Goal: Transaction & Acquisition: Purchase product/service

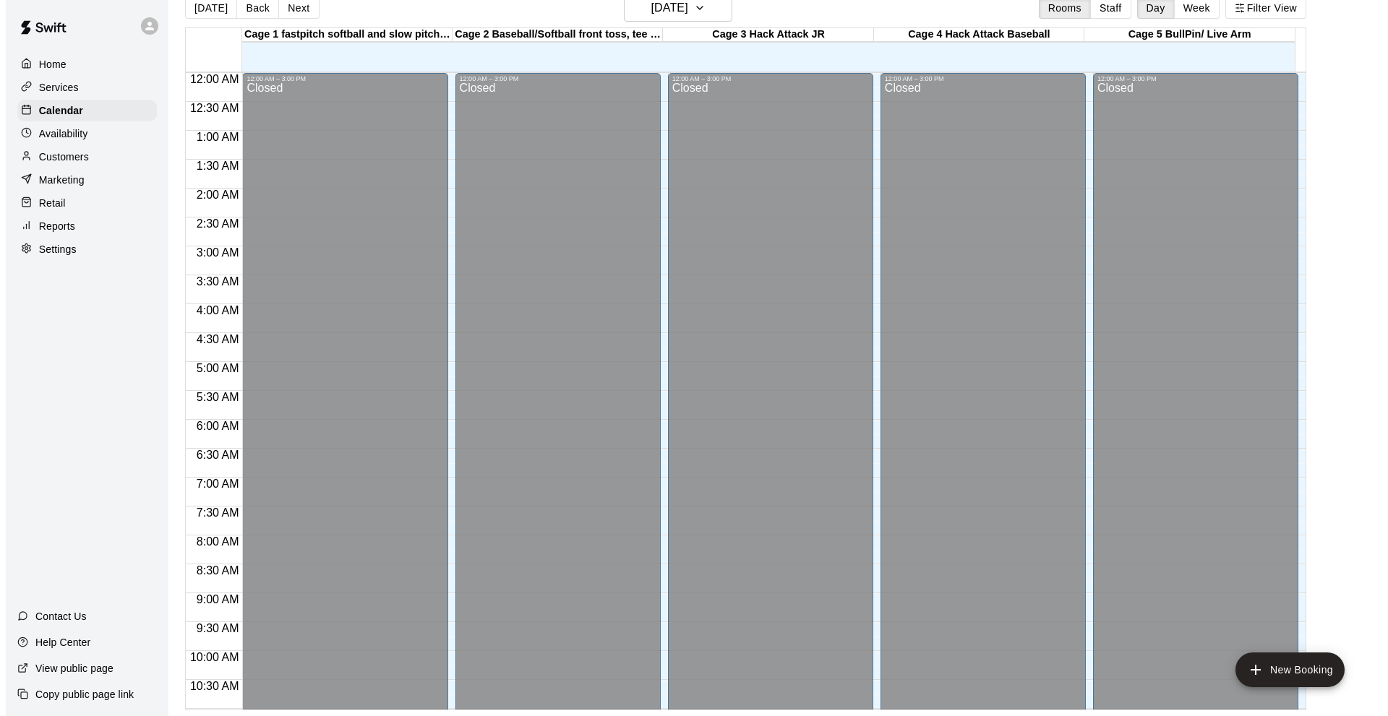
scroll to position [635, 0]
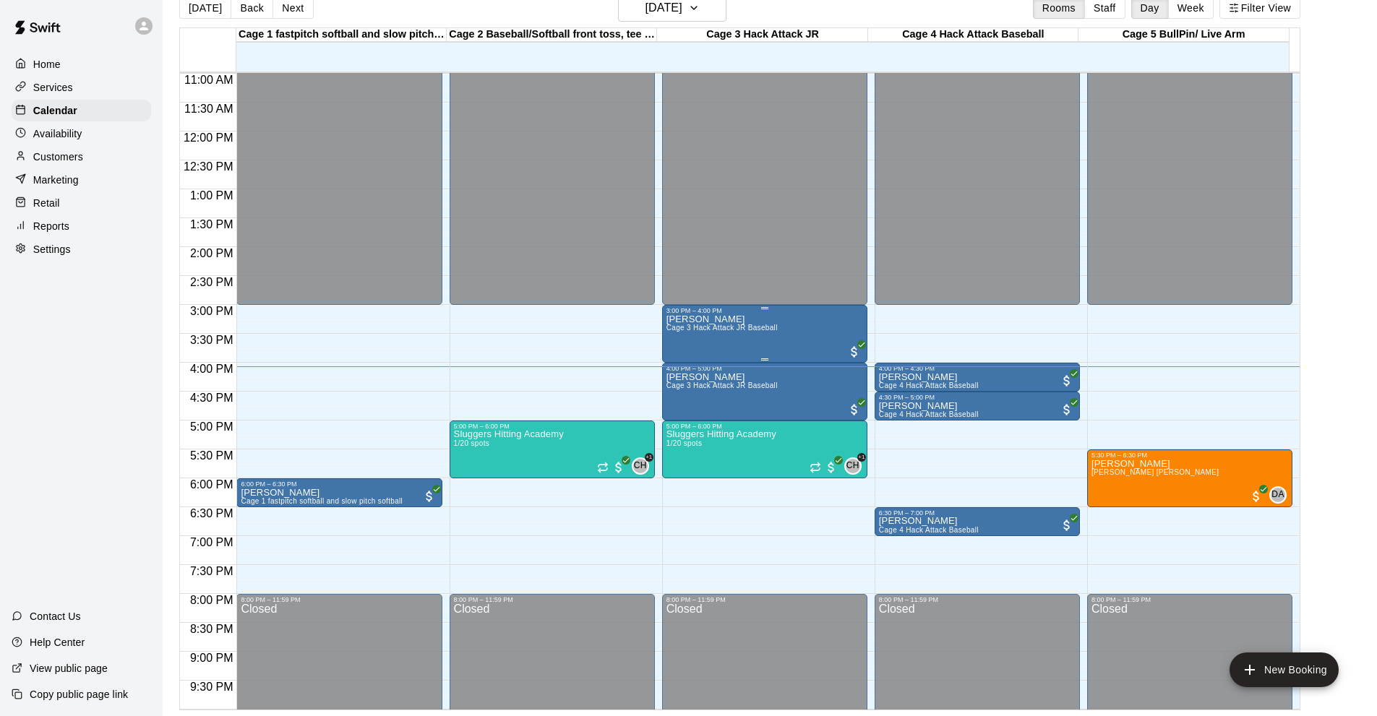
click at [791, 334] on div "[PERSON_NAME] Cage 3 Hack Attack JR Baseball" at bounding box center [764, 672] width 197 height 716
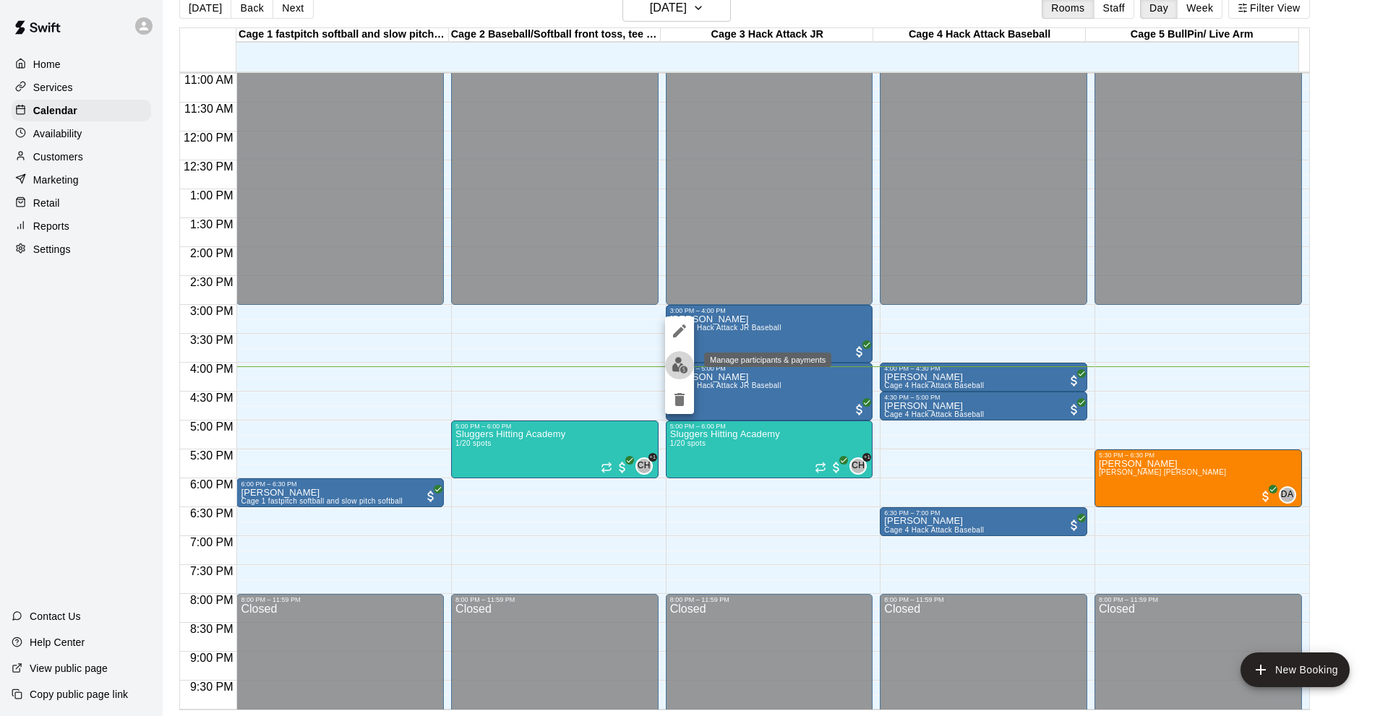
click at [682, 364] on img "edit" at bounding box center [680, 365] width 17 height 17
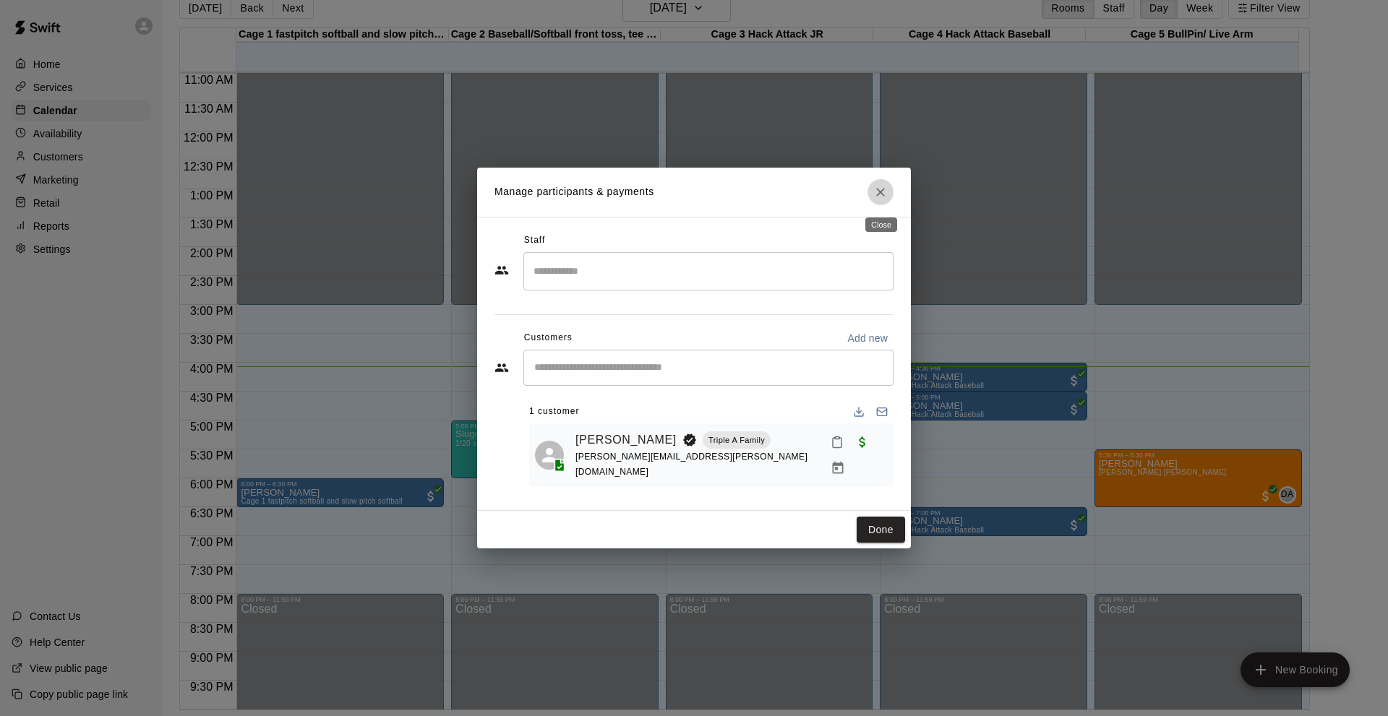
click at [885, 200] on icon "Close" at bounding box center [880, 192] width 14 height 14
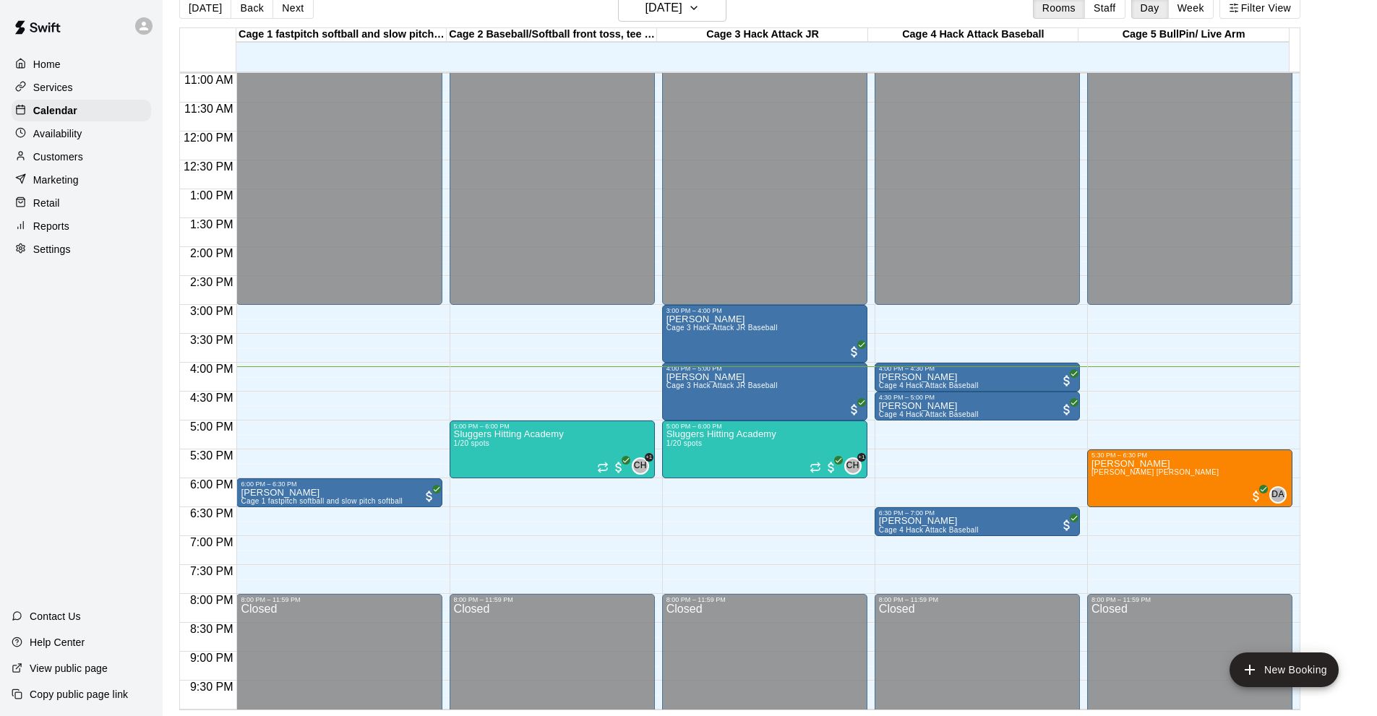
click at [75, 364] on div "Home Services Calendar Availability Customers Marketing Retail Reports Settings…" at bounding box center [81, 358] width 163 height 716
click at [763, 346] on div "[PERSON_NAME] Cage 3 Hack Attack JR Baseball" at bounding box center [721, 672] width 111 height 716
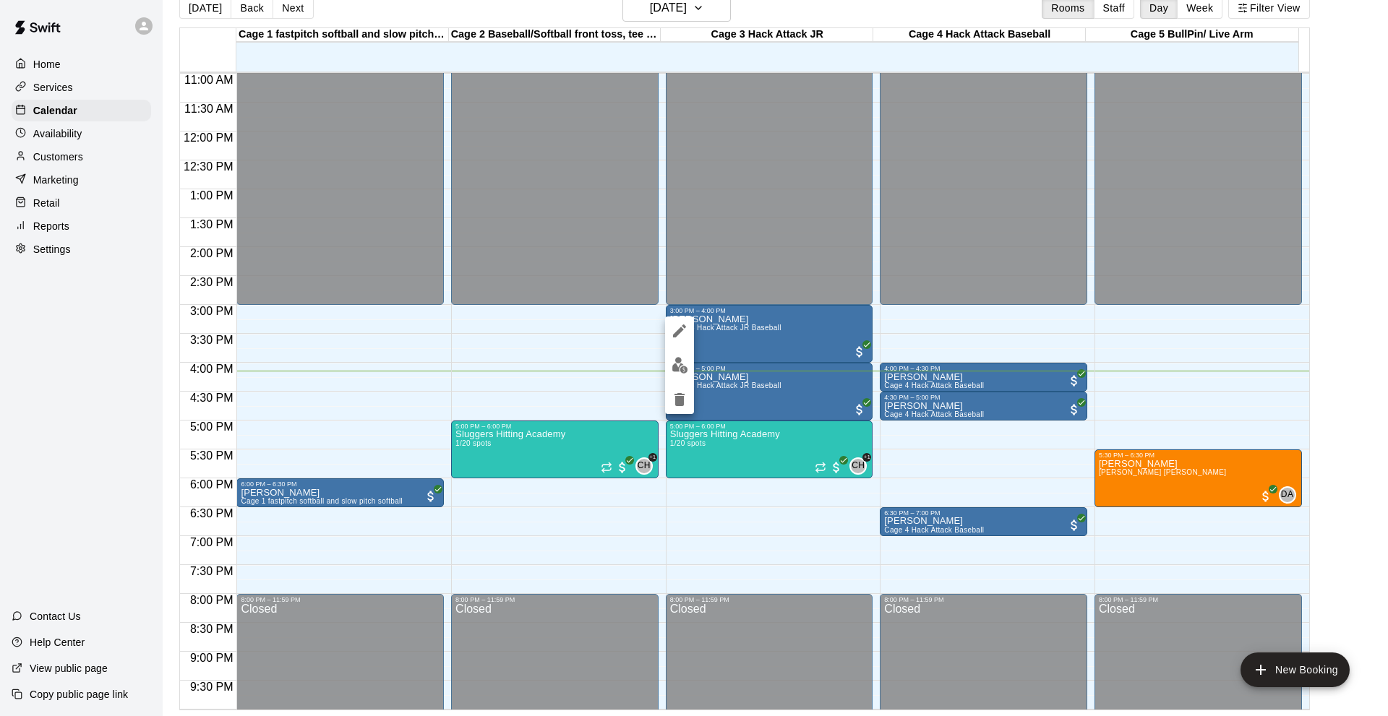
click at [697, 367] on div at bounding box center [694, 358] width 1388 height 716
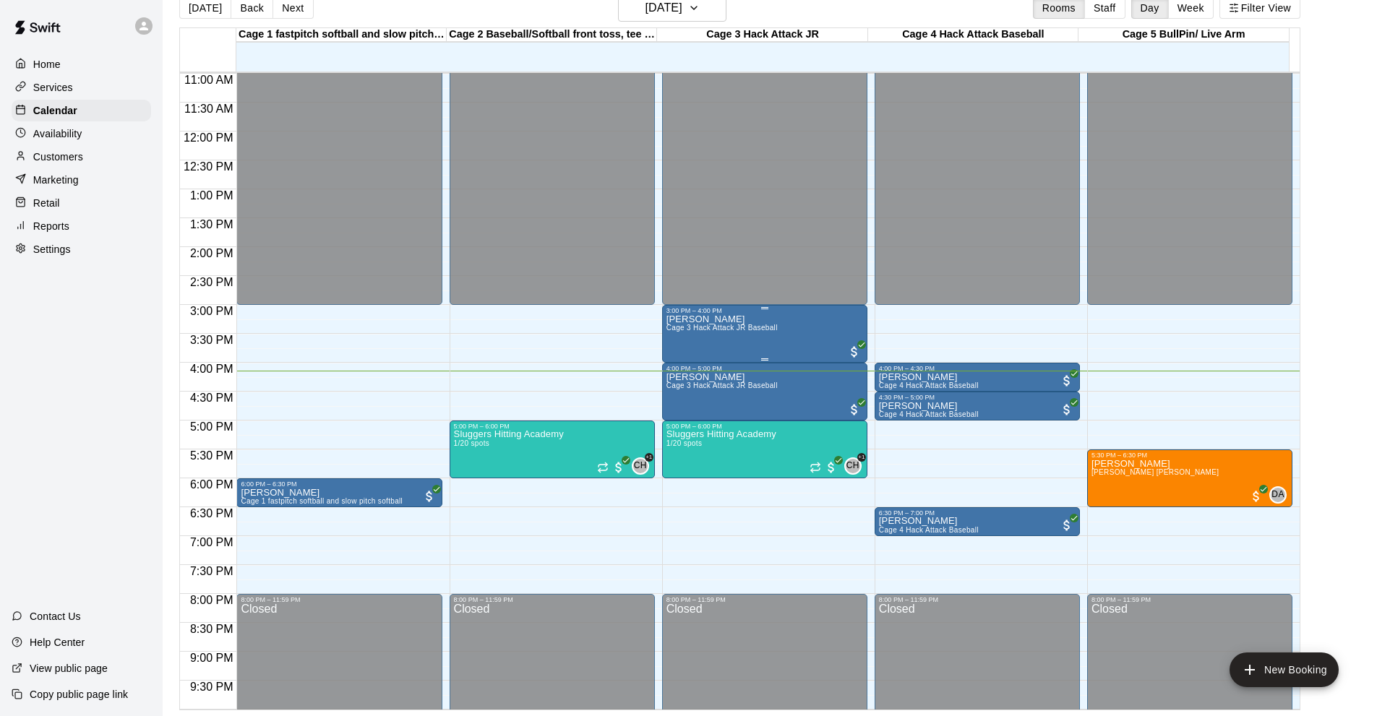
click at [697, 338] on div "[PERSON_NAME] Cage 3 Hack Attack JR Baseball" at bounding box center [721, 672] width 111 height 716
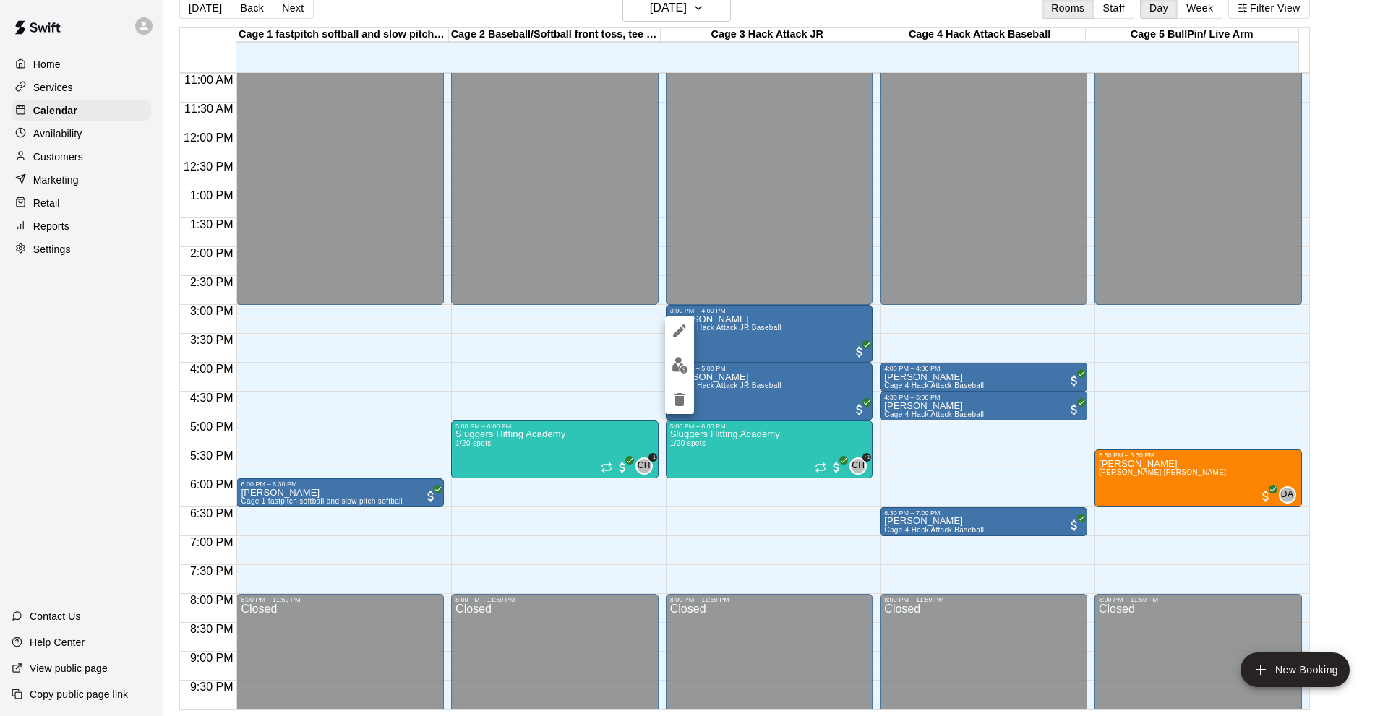
click at [685, 362] on img "edit" at bounding box center [680, 365] width 17 height 17
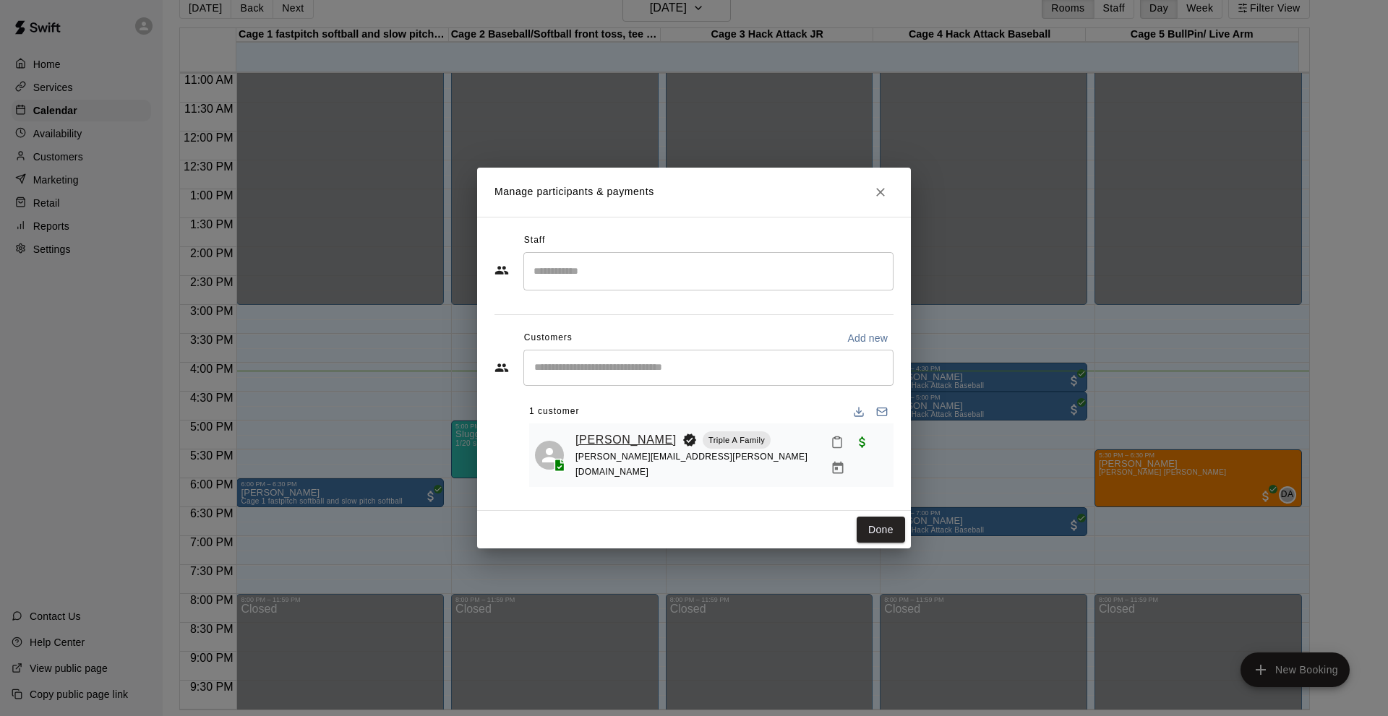
click at [616, 433] on link "[PERSON_NAME]" at bounding box center [625, 440] width 101 height 19
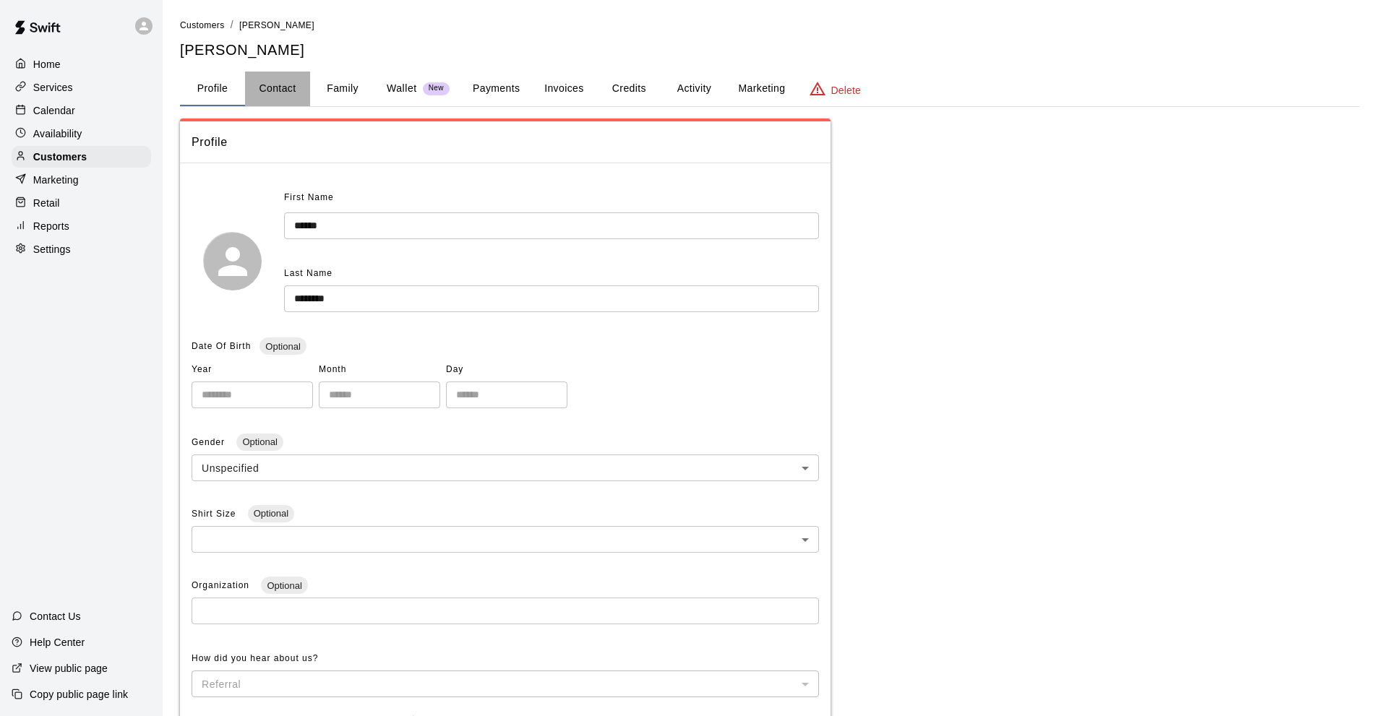
click at [295, 100] on button "Contact" at bounding box center [277, 89] width 65 height 35
select select "**"
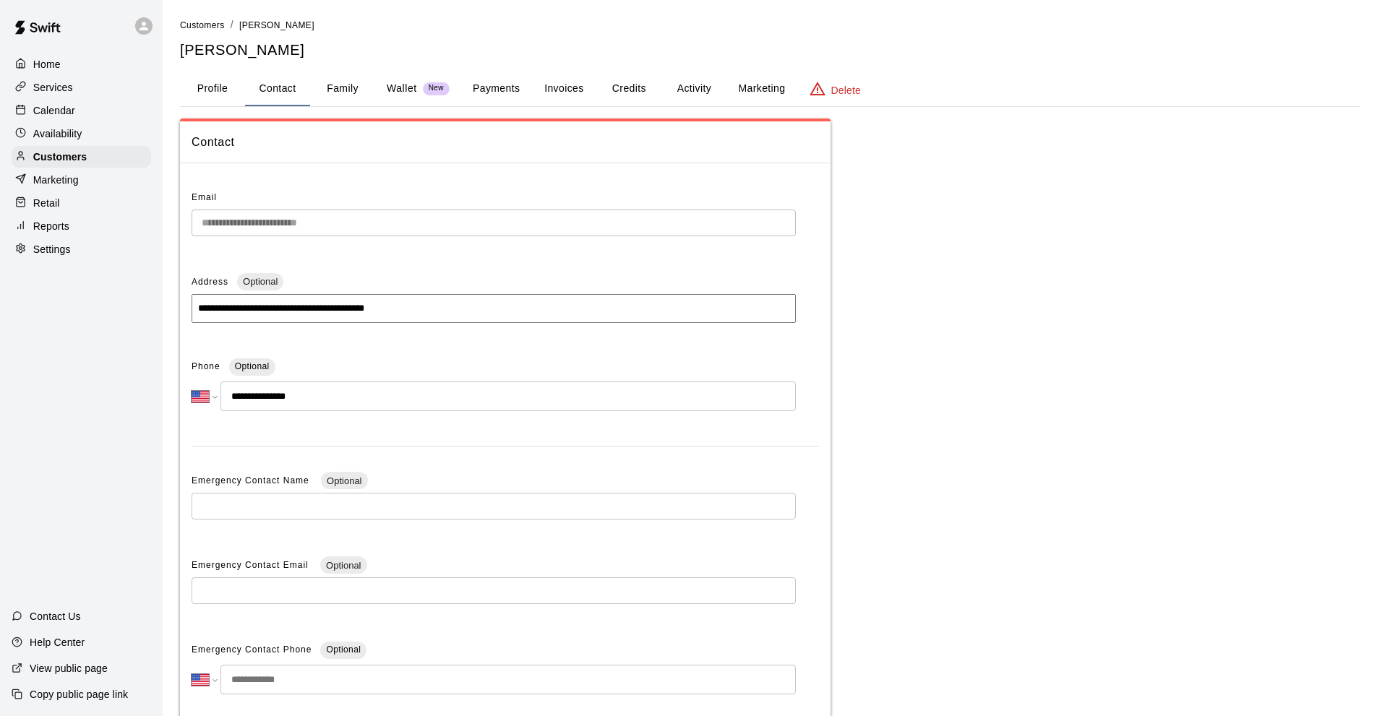
click at [118, 450] on div "Home Services Calendar Availability Customers Marketing Retail Reports Settings…" at bounding box center [81, 358] width 163 height 716
click at [121, 107] on div "Calendar" at bounding box center [82, 111] width 140 height 22
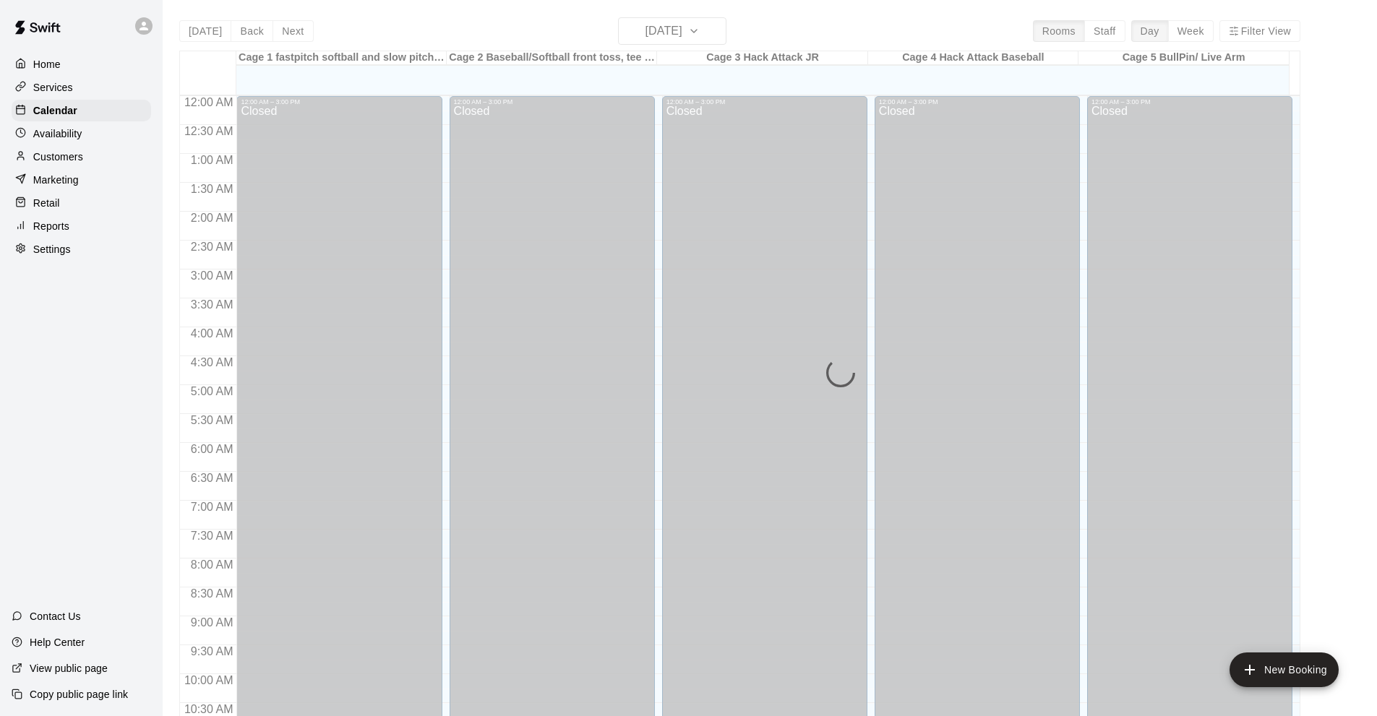
scroll to position [708, 0]
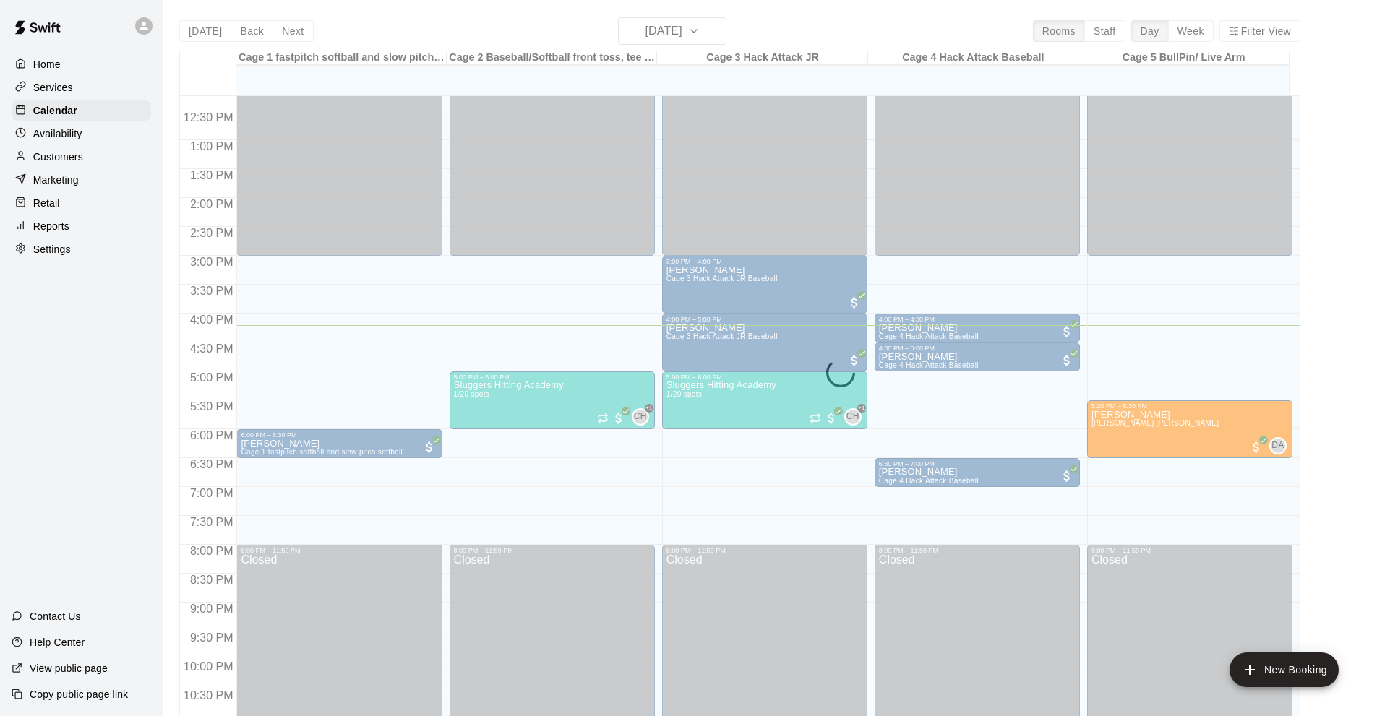
click at [116, 398] on div "Home Services Calendar Availability Customers Marketing Retail Reports Settings…" at bounding box center [81, 358] width 163 height 716
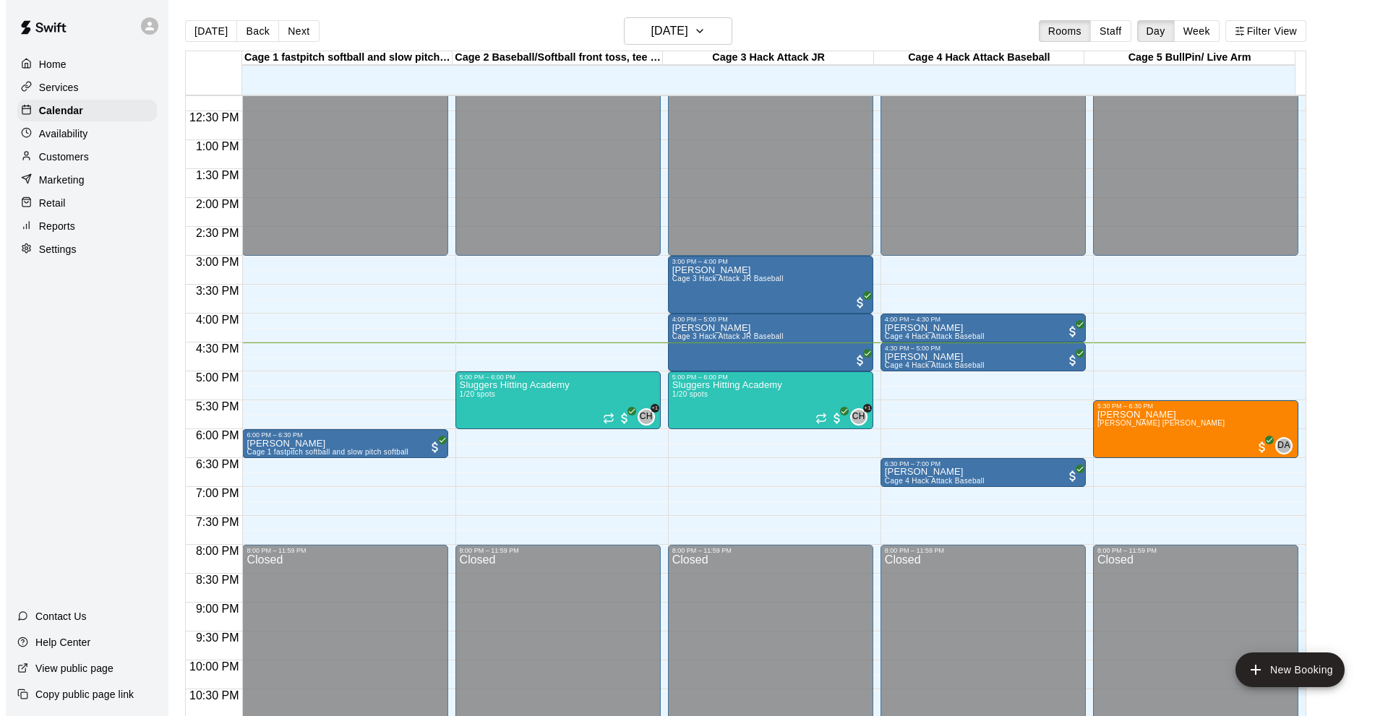
scroll to position [23, 0]
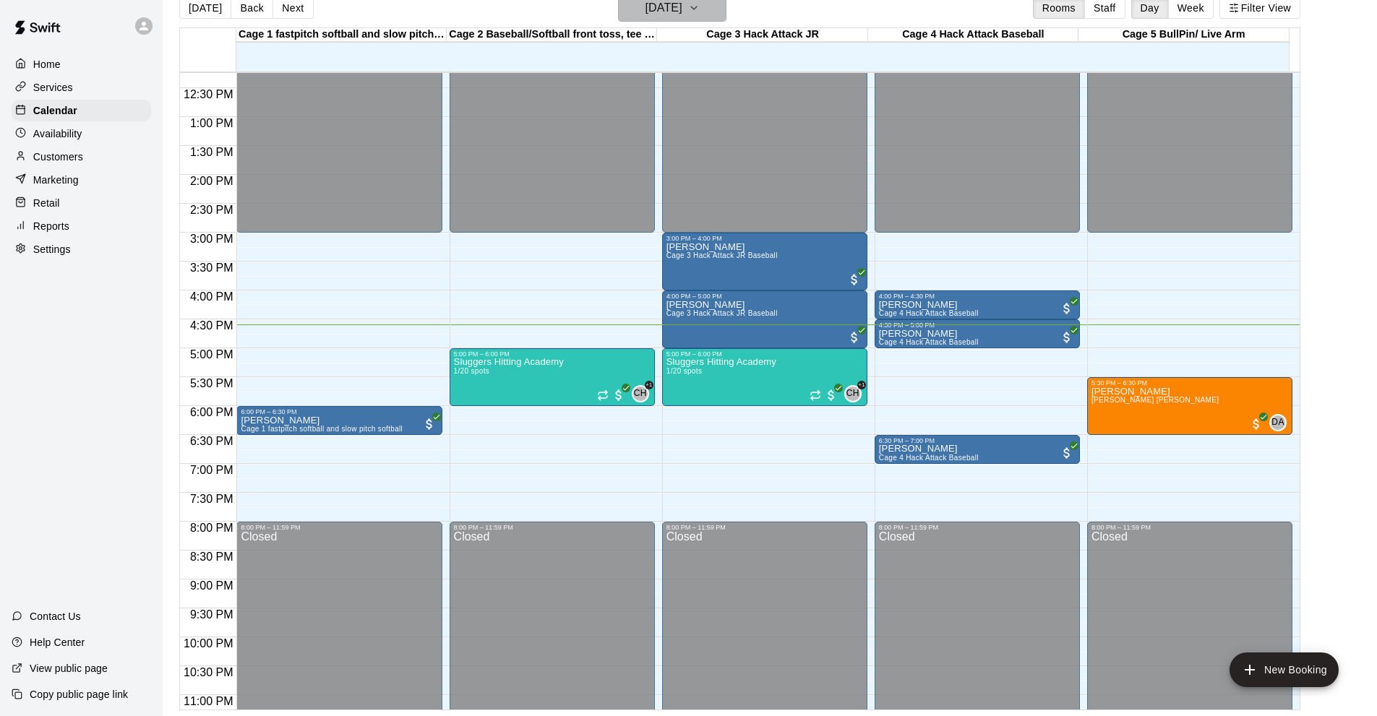
click at [672, 1] on h6 "[DATE]" at bounding box center [663, 8] width 37 height 20
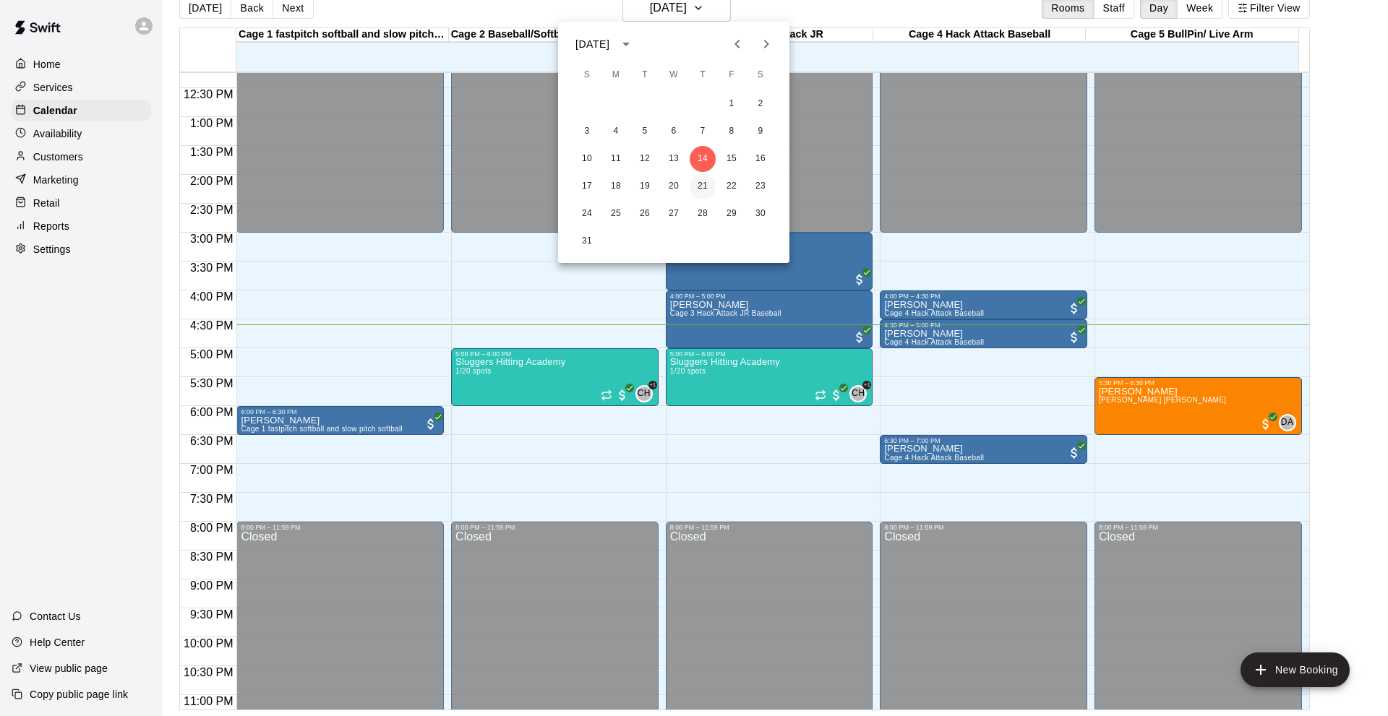
click at [707, 184] on button "21" at bounding box center [703, 186] width 26 height 26
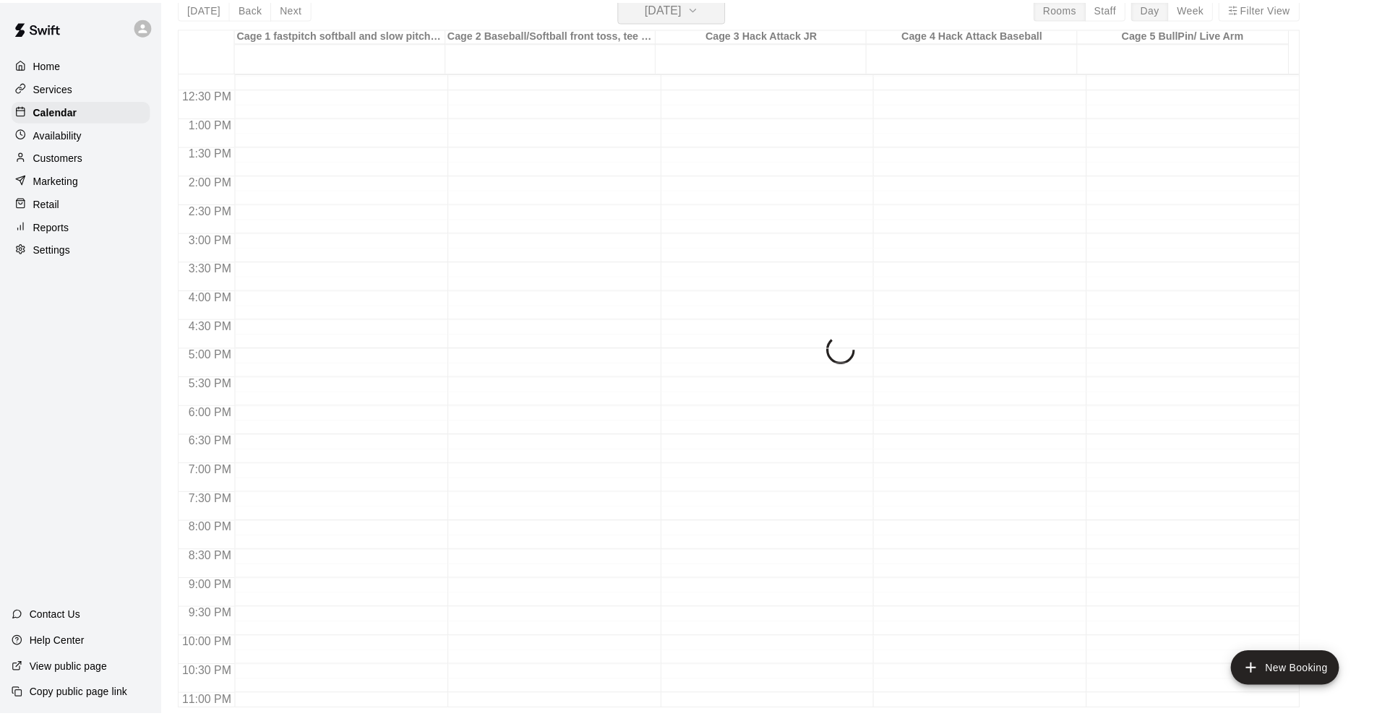
scroll to position [17, 0]
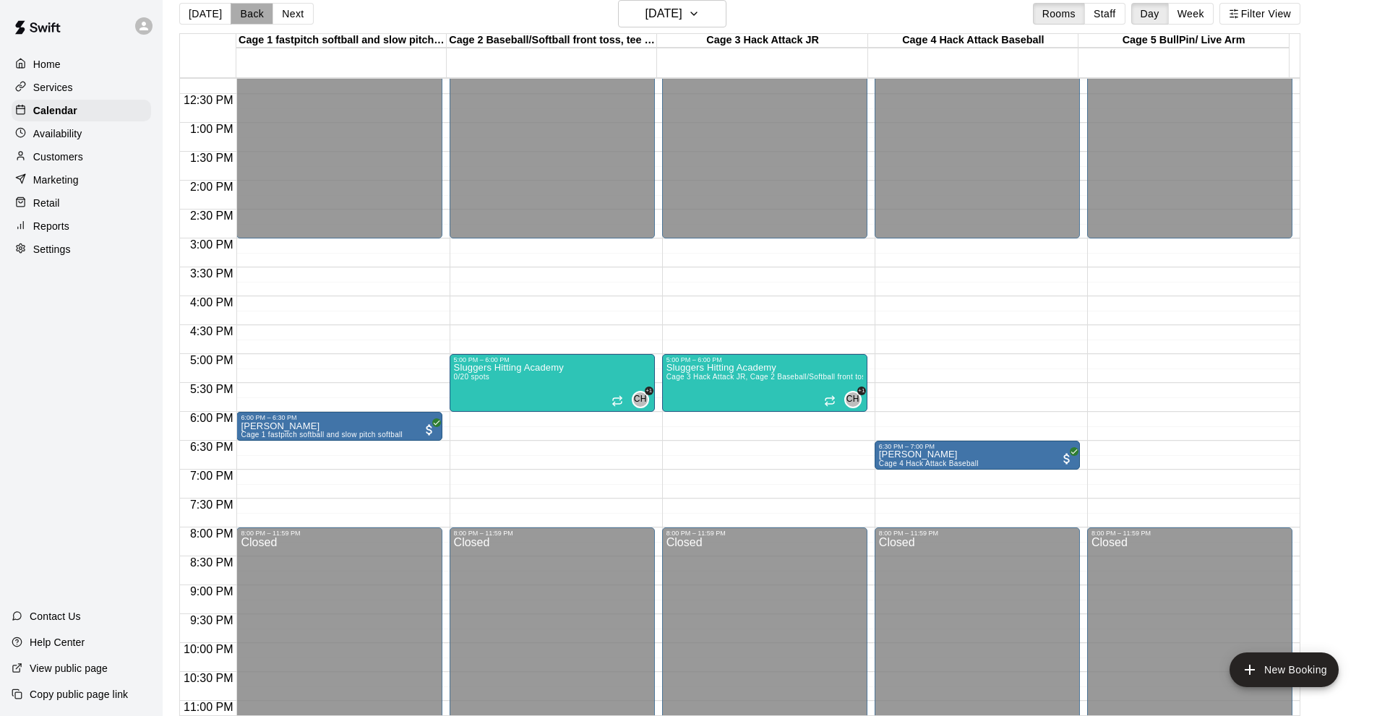
click at [247, 22] on button "Back" at bounding box center [252, 14] width 43 height 22
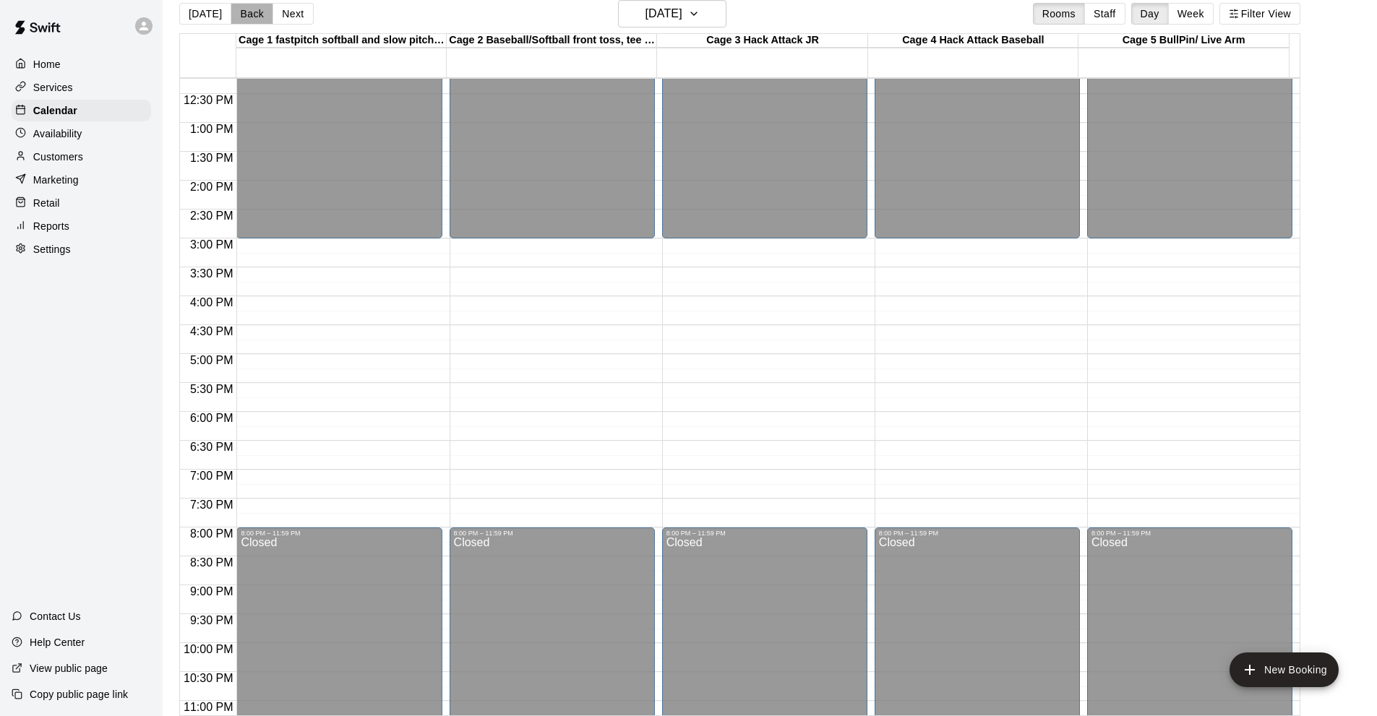
click at [246, 21] on button "Back" at bounding box center [252, 14] width 43 height 22
click at [233, 21] on button "Back" at bounding box center [252, 14] width 43 height 22
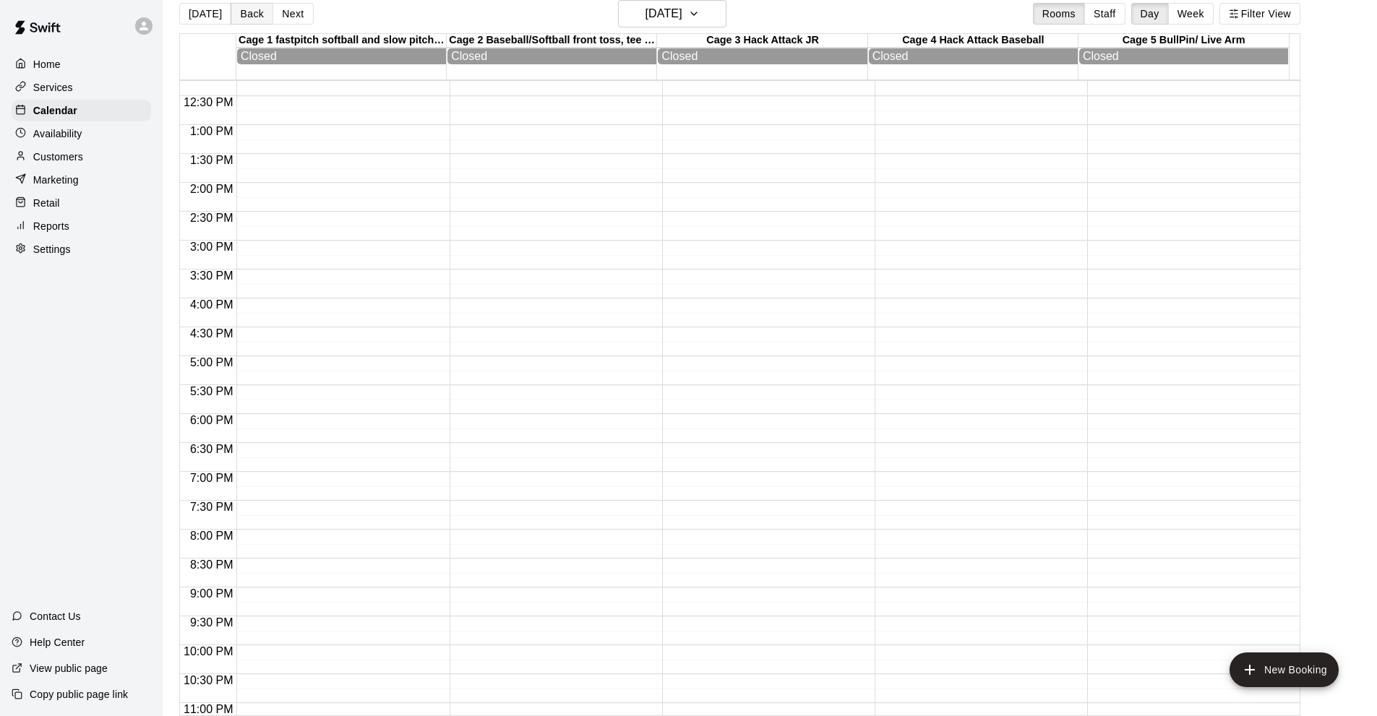
click at [233, 21] on button "Back" at bounding box center [252, 14] width 43 height 22
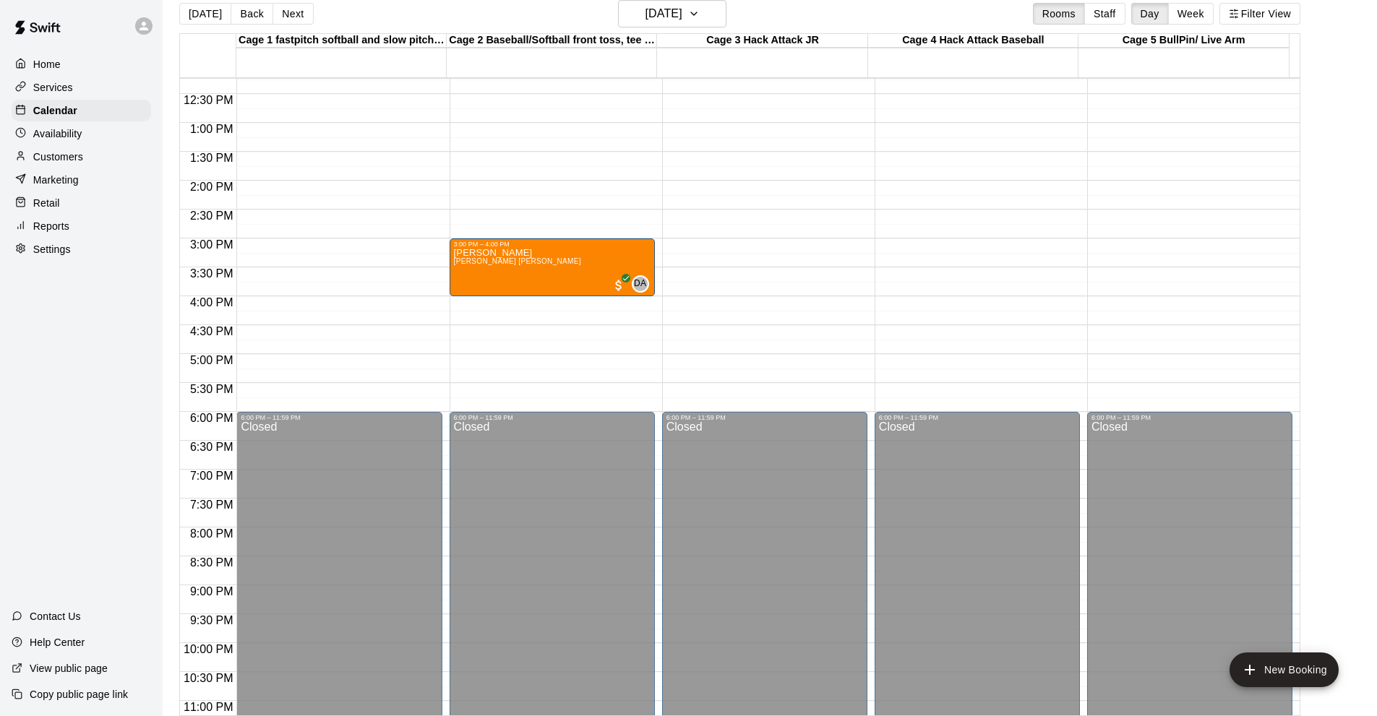
scroll to position [491, 0]
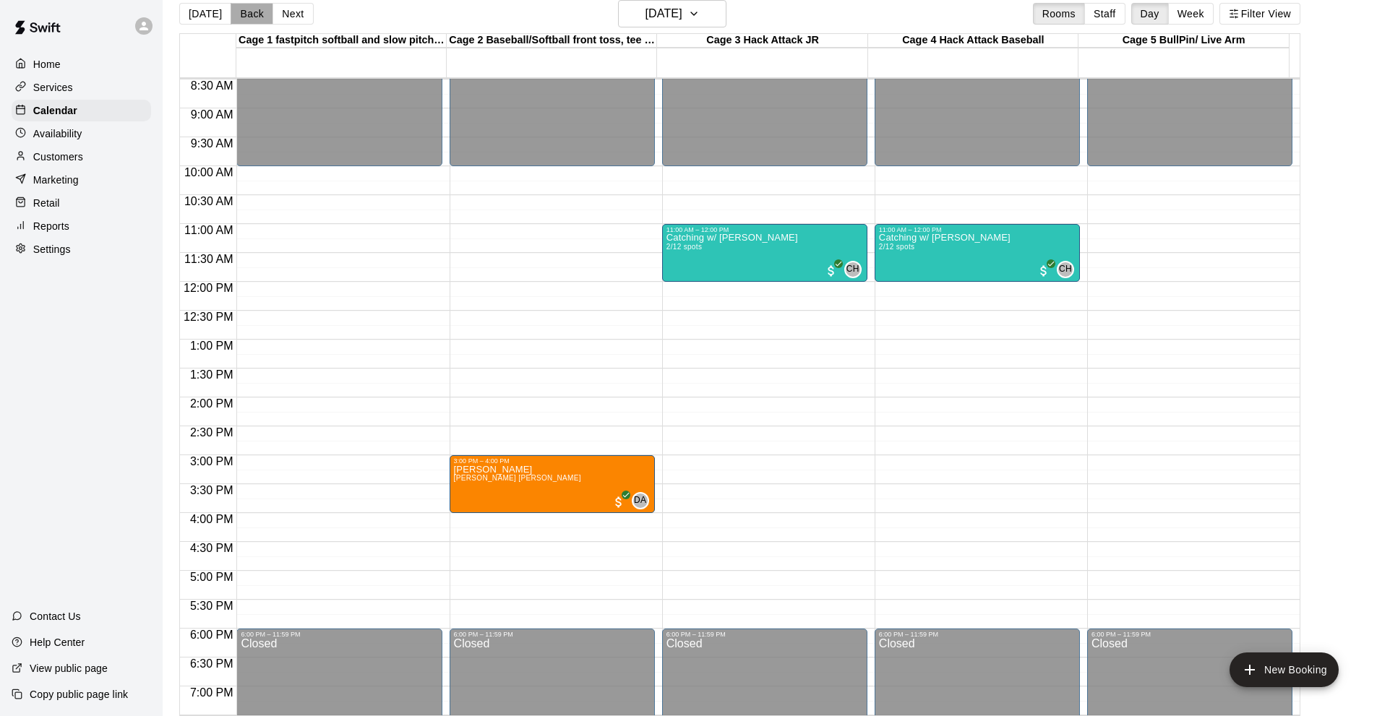
click at [253, 7] on button "Back" at bounding box center [252, 14] width 43 height 22
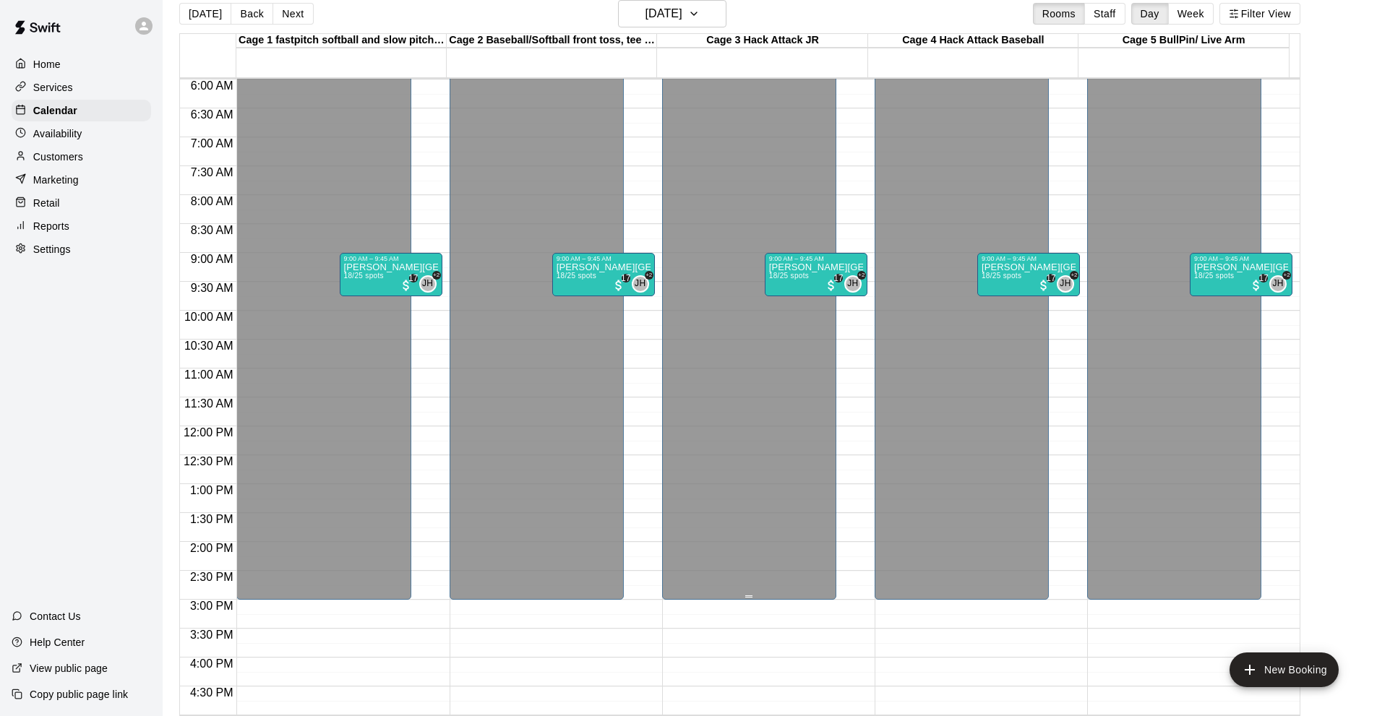
scroll to position [202, 0]
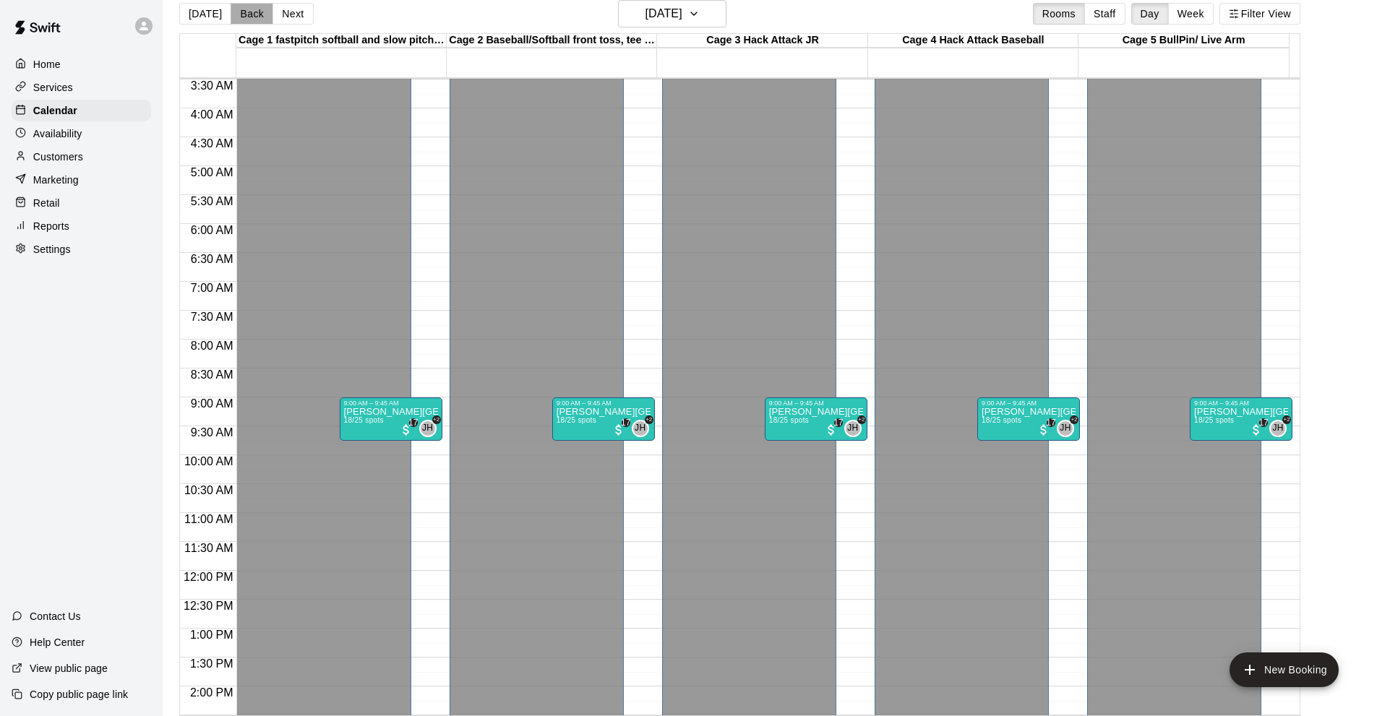
click at [267, 13] on button "Back" at bounding box center [252, 14] width 43 height 22
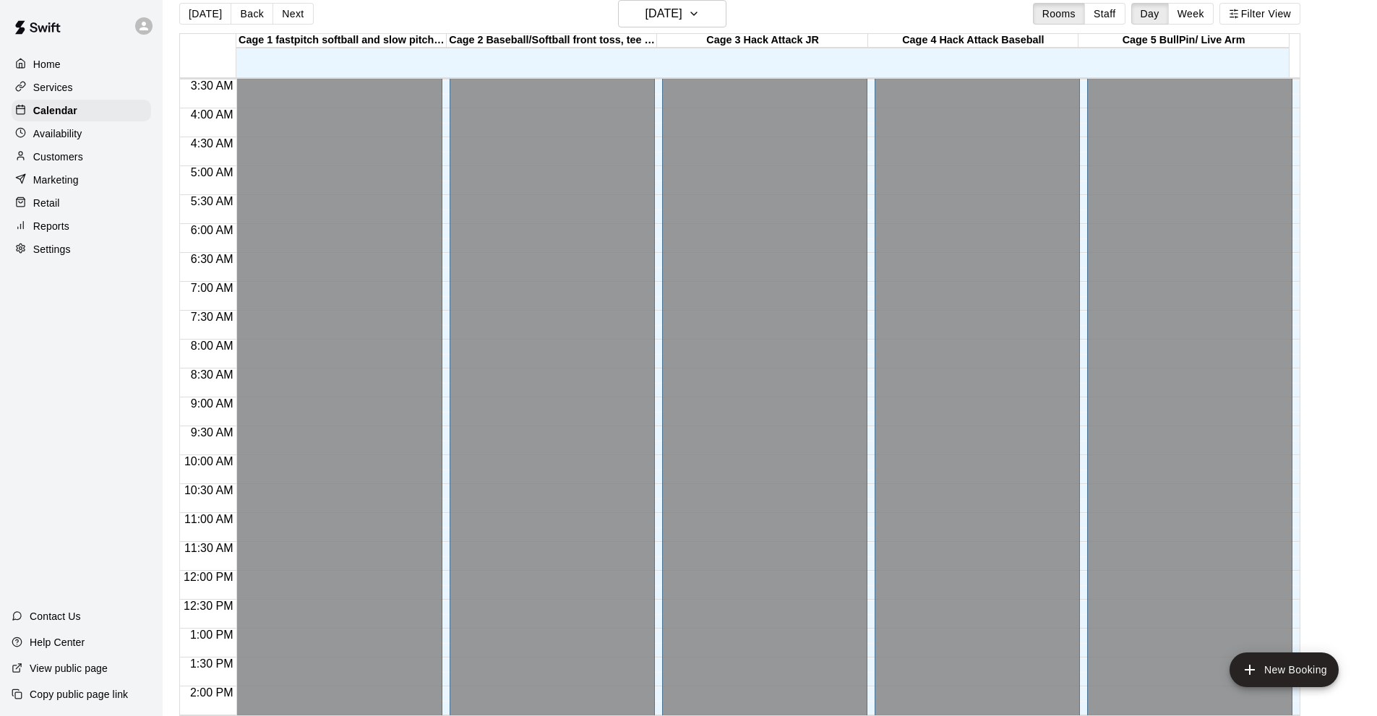
scroll to position [563, 0]
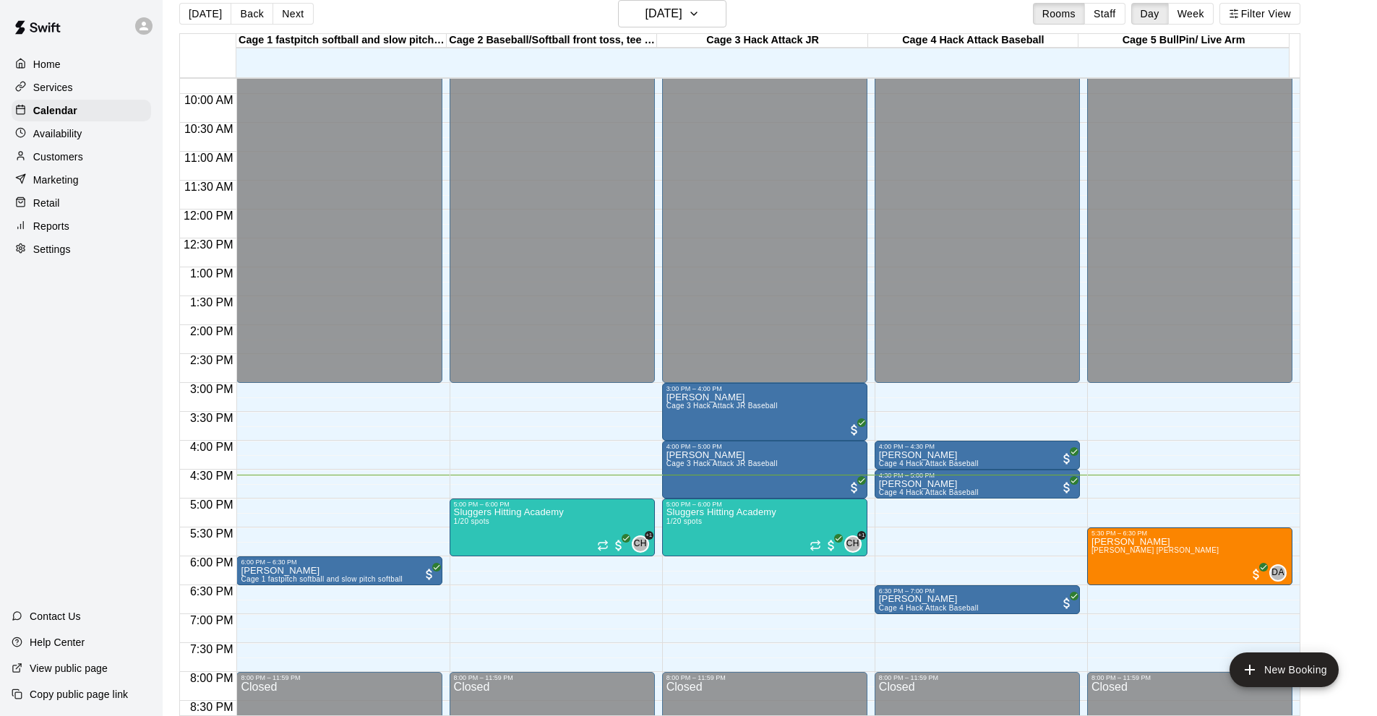
drag, startPoint x: 8, startPoint y: 408, endPoint x: 51, endPoint y: 267, distance: 148.0
click at [12, 398] on div "Home Services Calendar Availability Customers Marketing Retail Reports Settings…" at bounding box center [81, 358] width 163 height 716
click at [61, 256] on p "Settings" at bounding box center [52, 249] width 38 height 14
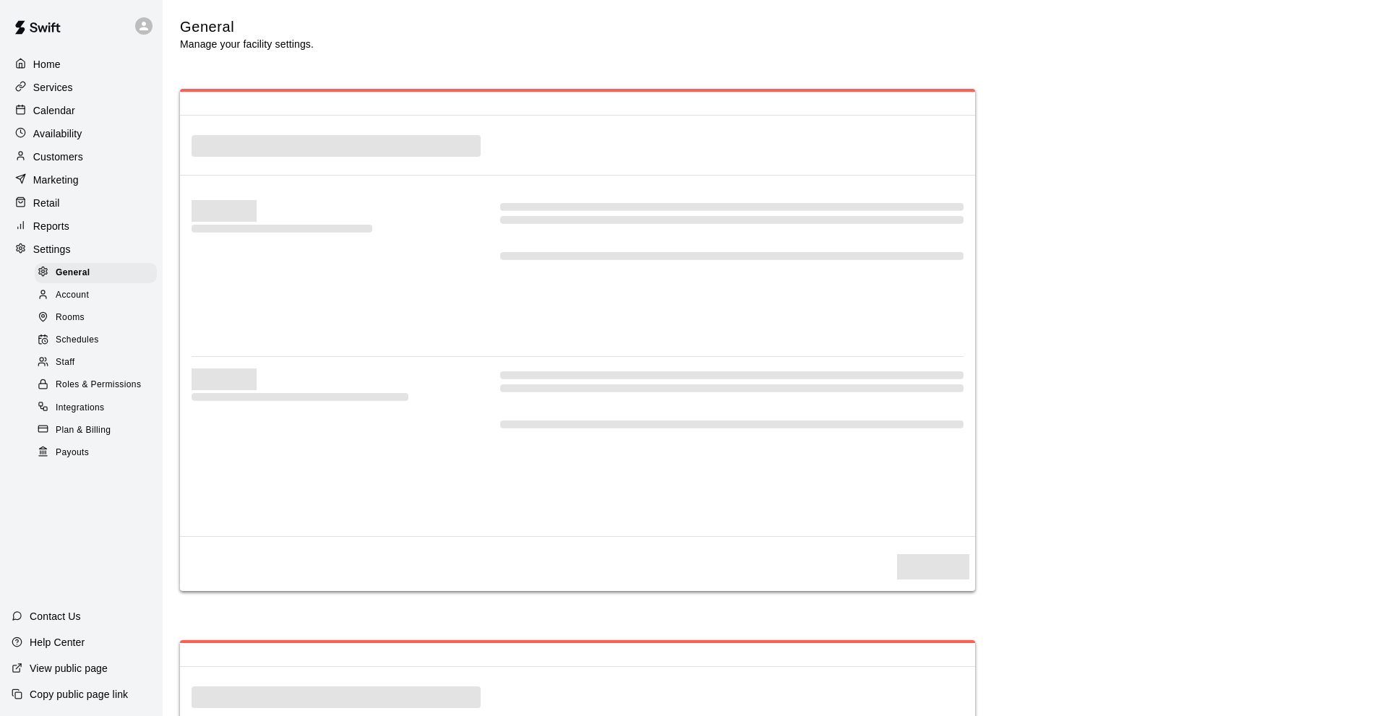
select select "**"
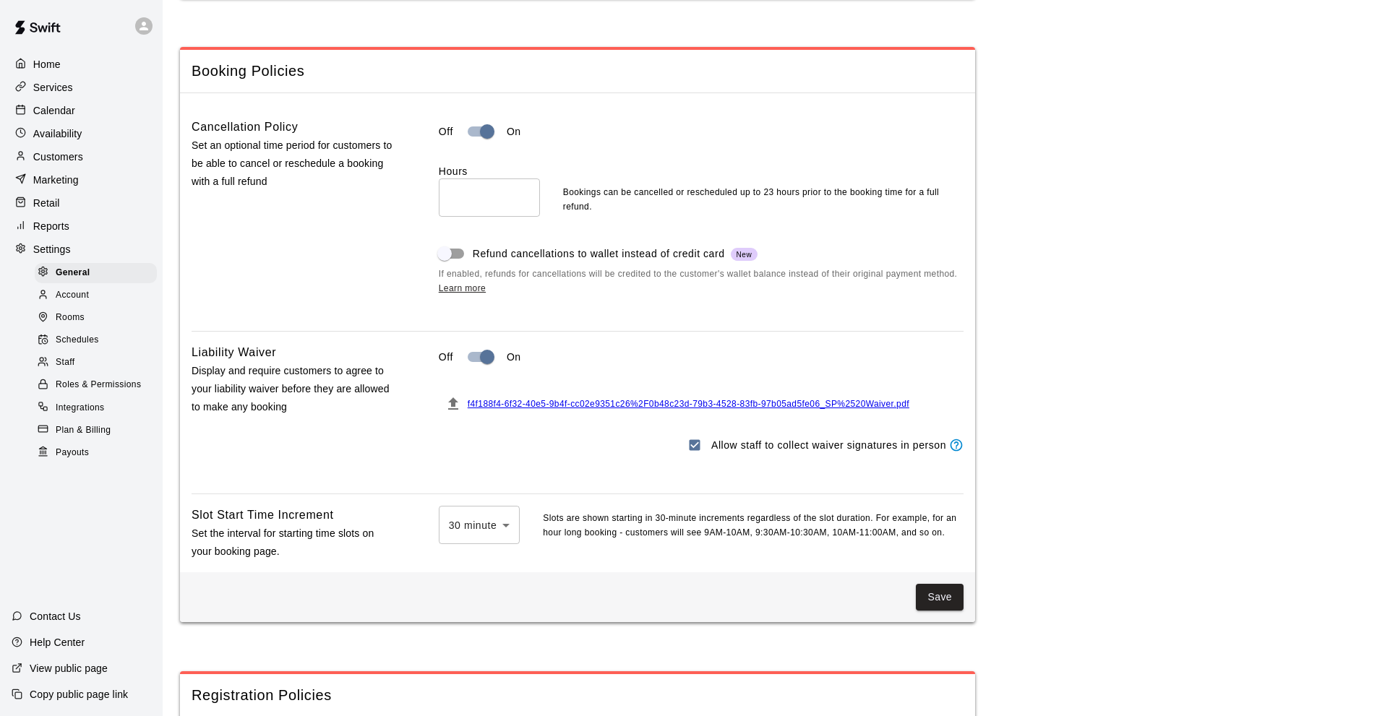
scroll to position [960, 0]
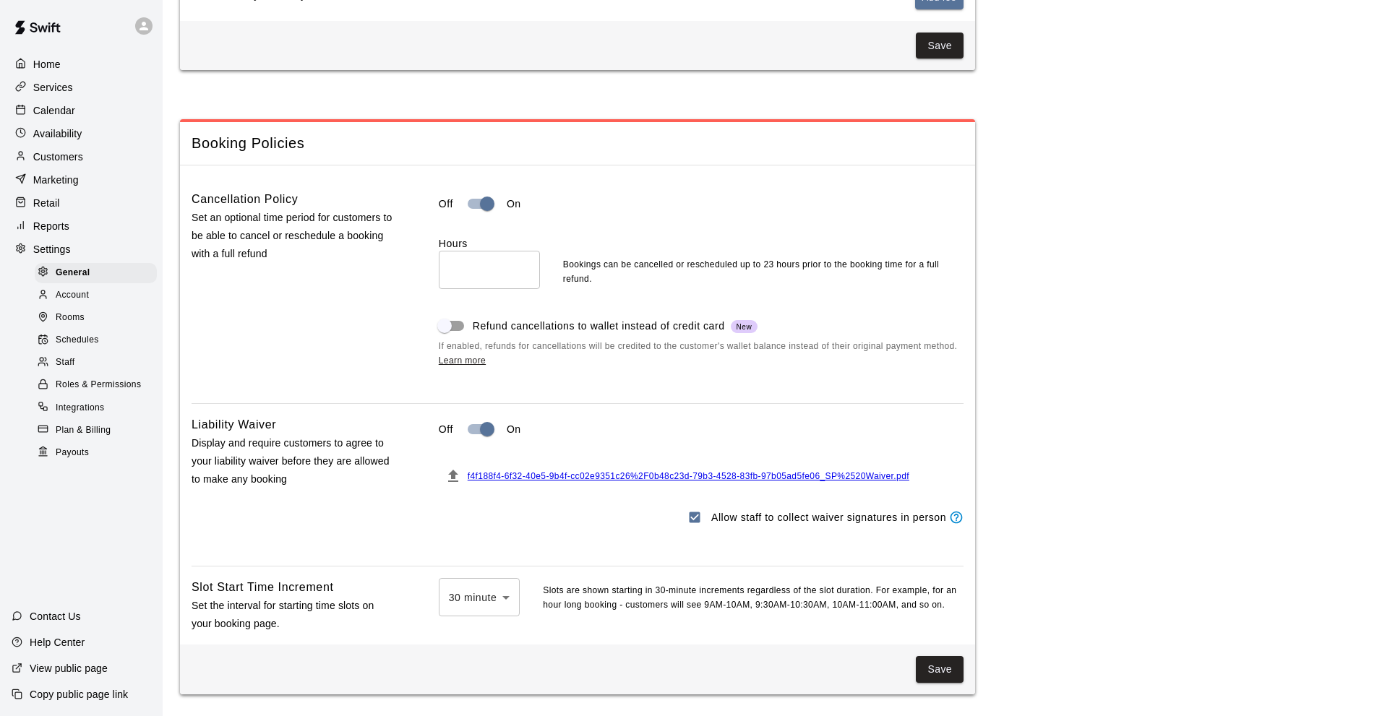
drag, startPoint x: 523, startPoint y: 571, endPoint x: 1009, endPoint y: 436, distance: 504.2
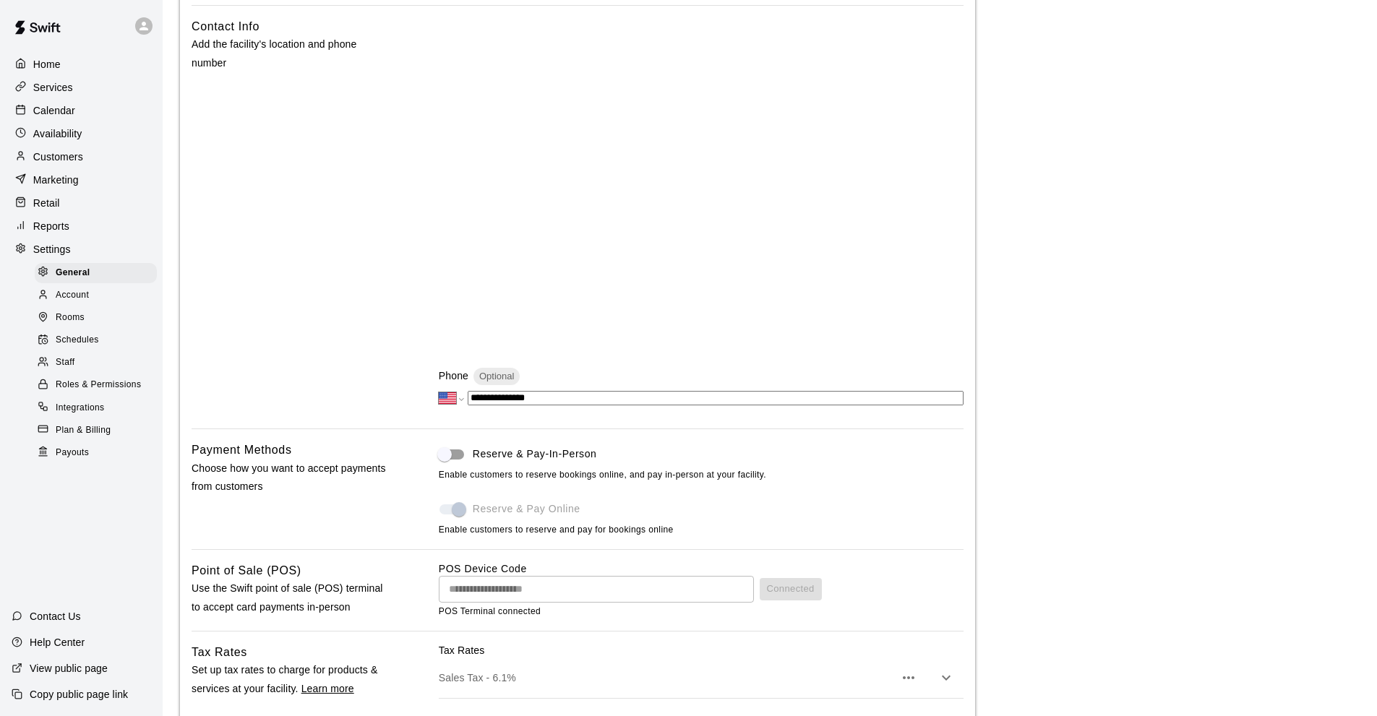
scroll to position [237, 0]
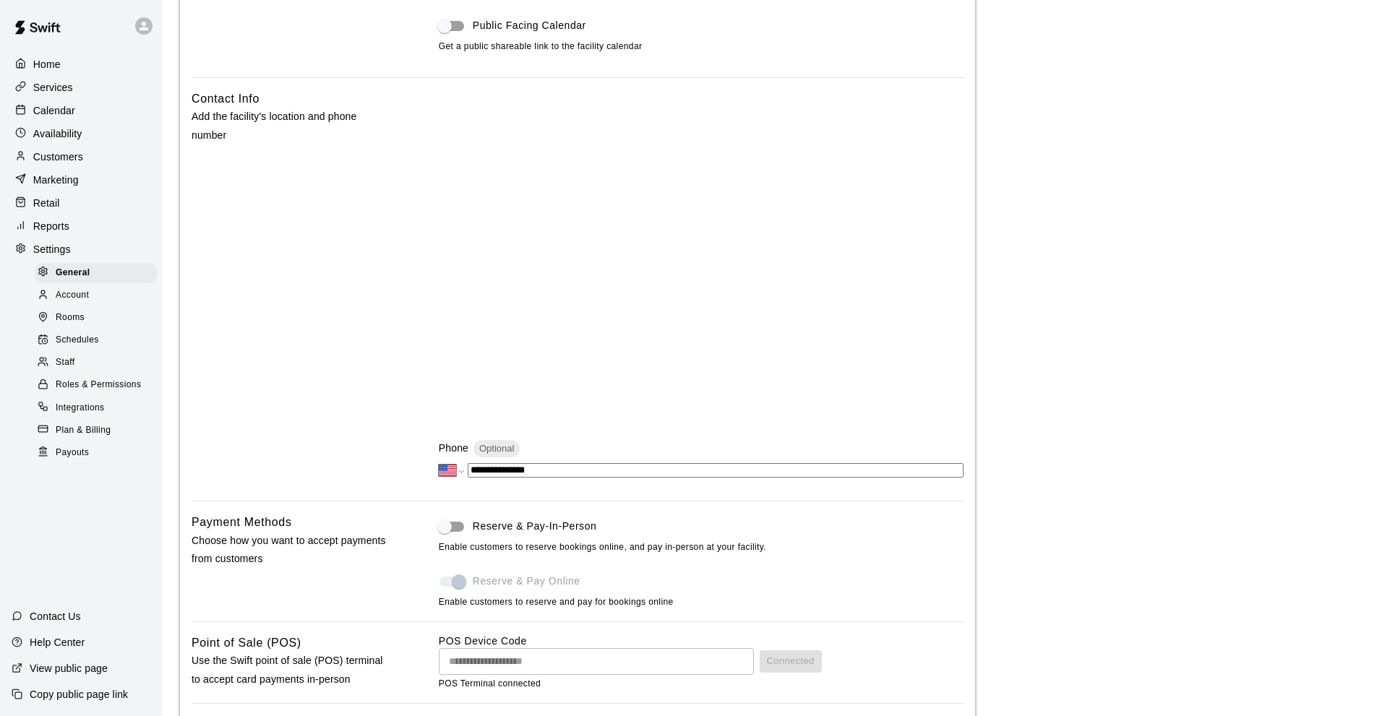
click at [280, 171] on div "Contact Info Add the facility's location and phone number" at bounding box center [292, 290] width 201 height 400
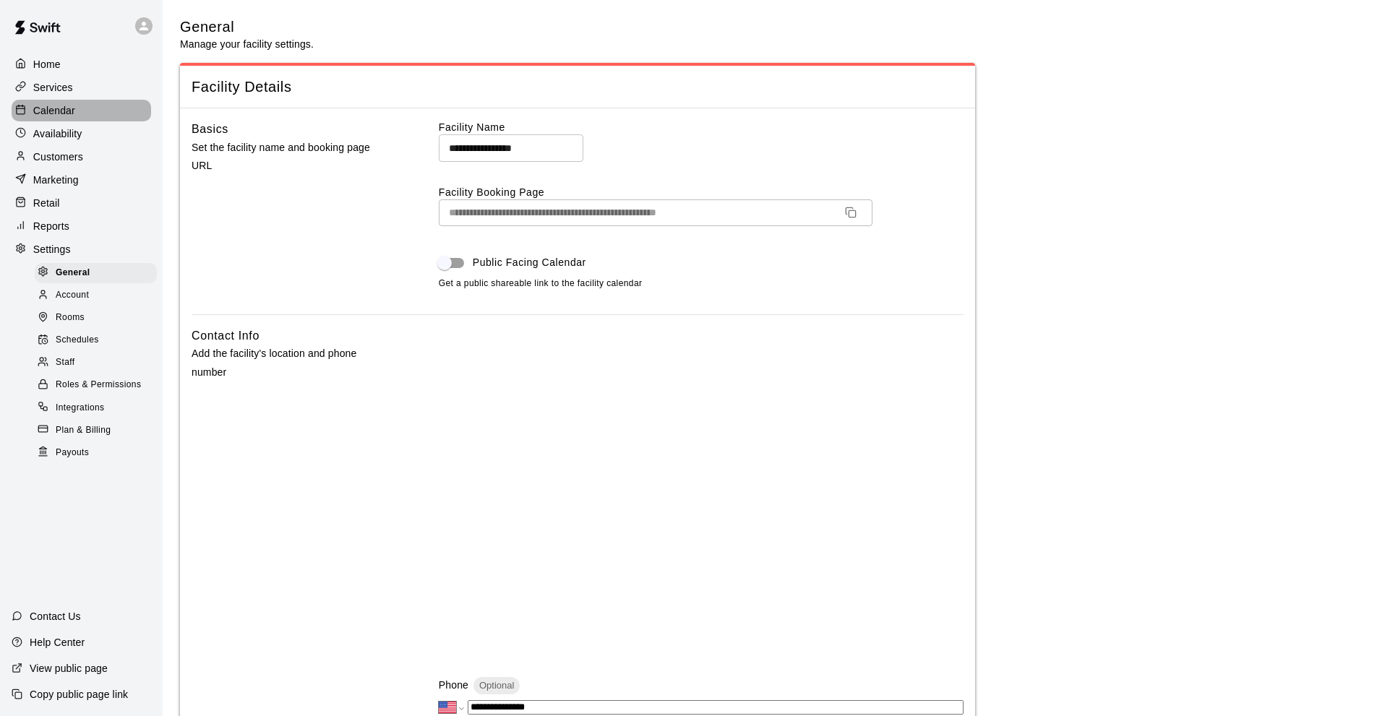
click at [80, 116] on div "Calendar" at bounding box center [82, 111] width 140 height 22
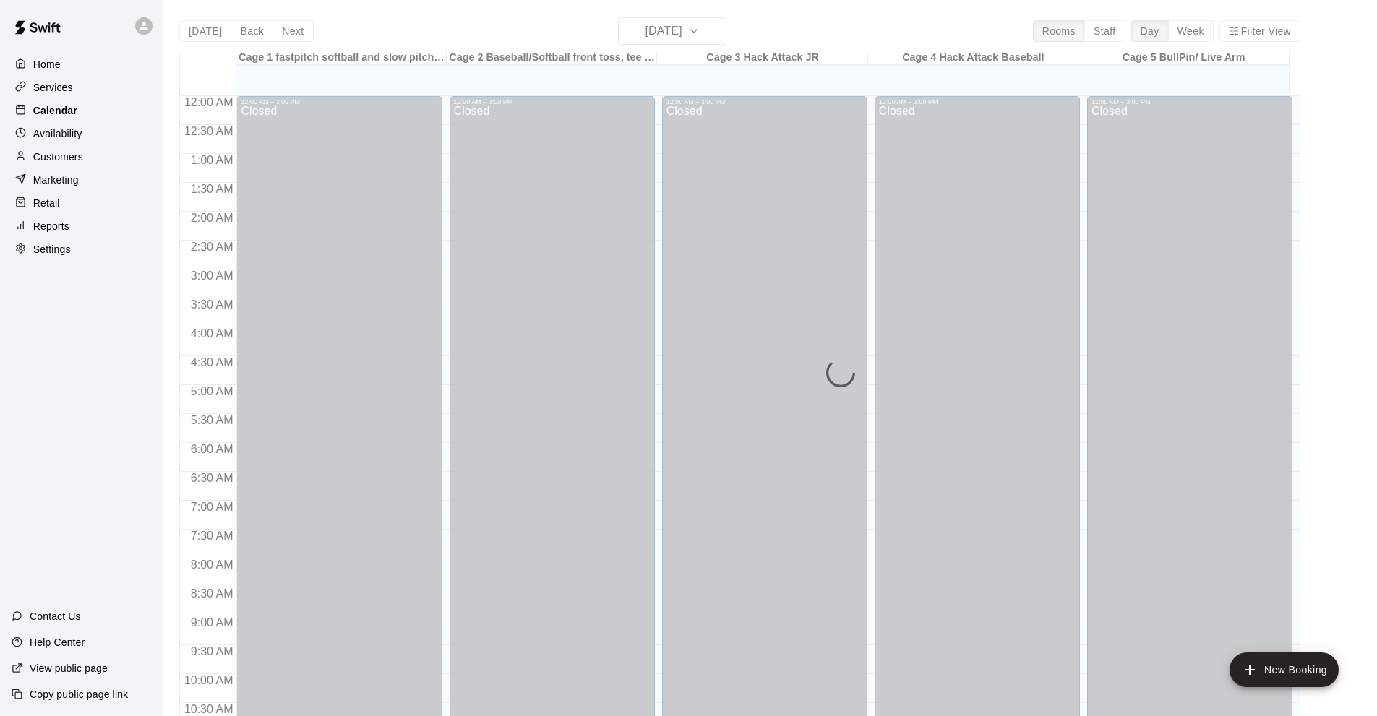
scroll to position [708, 0]
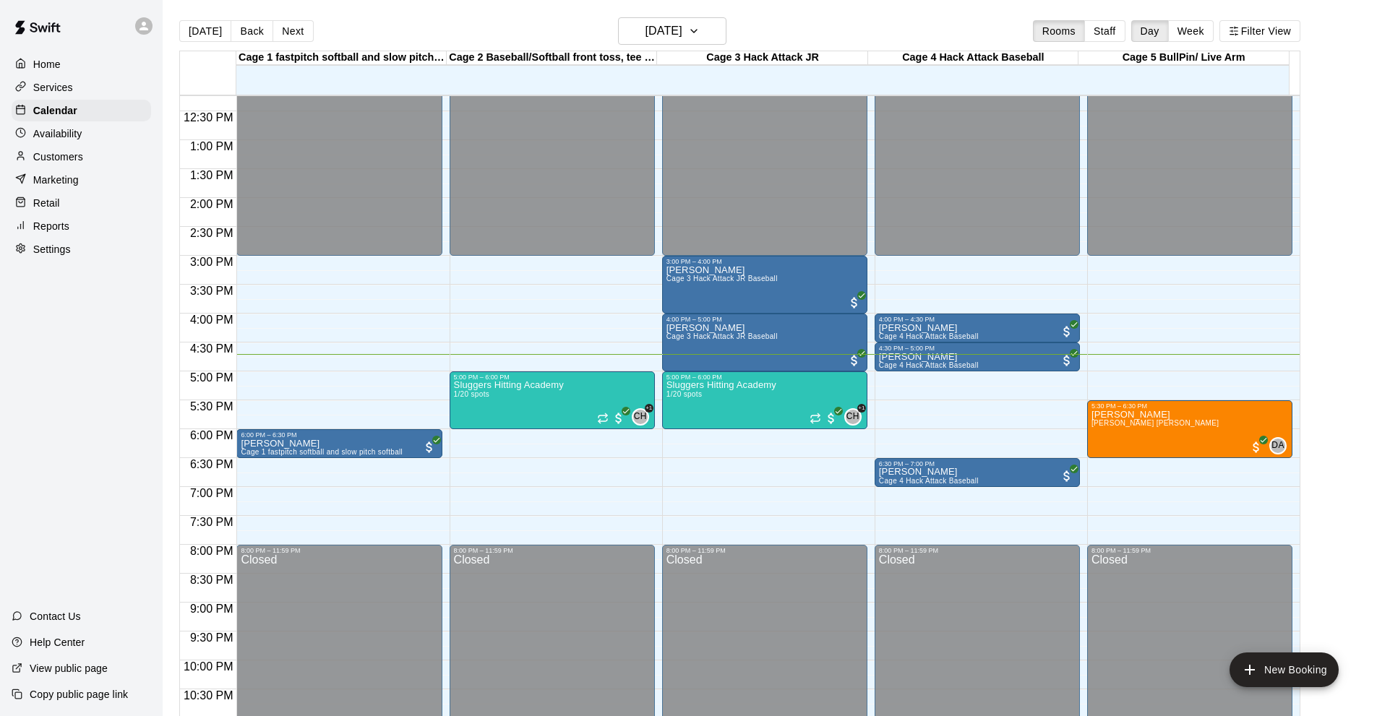
click at [148, 392] on div "Home Services Calendar Availability Customers Marketing Retail Reports Settings…" at bounding box center [81, 358] width 163 height 716
click at [283, 27] on button "Next" at bounding box center [293, 31] width 40 height 22
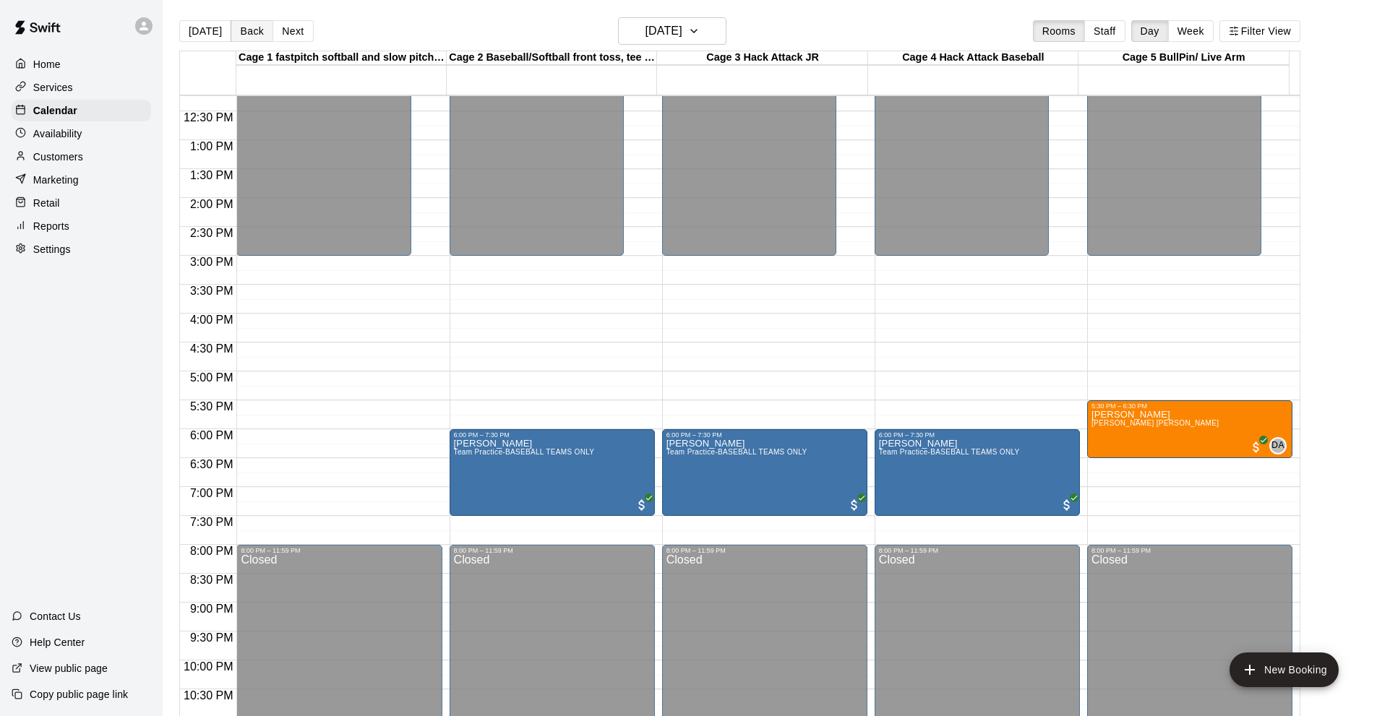
click at [263, 40] on button "Back" at bounding box center [252, 31] width 43 height 22
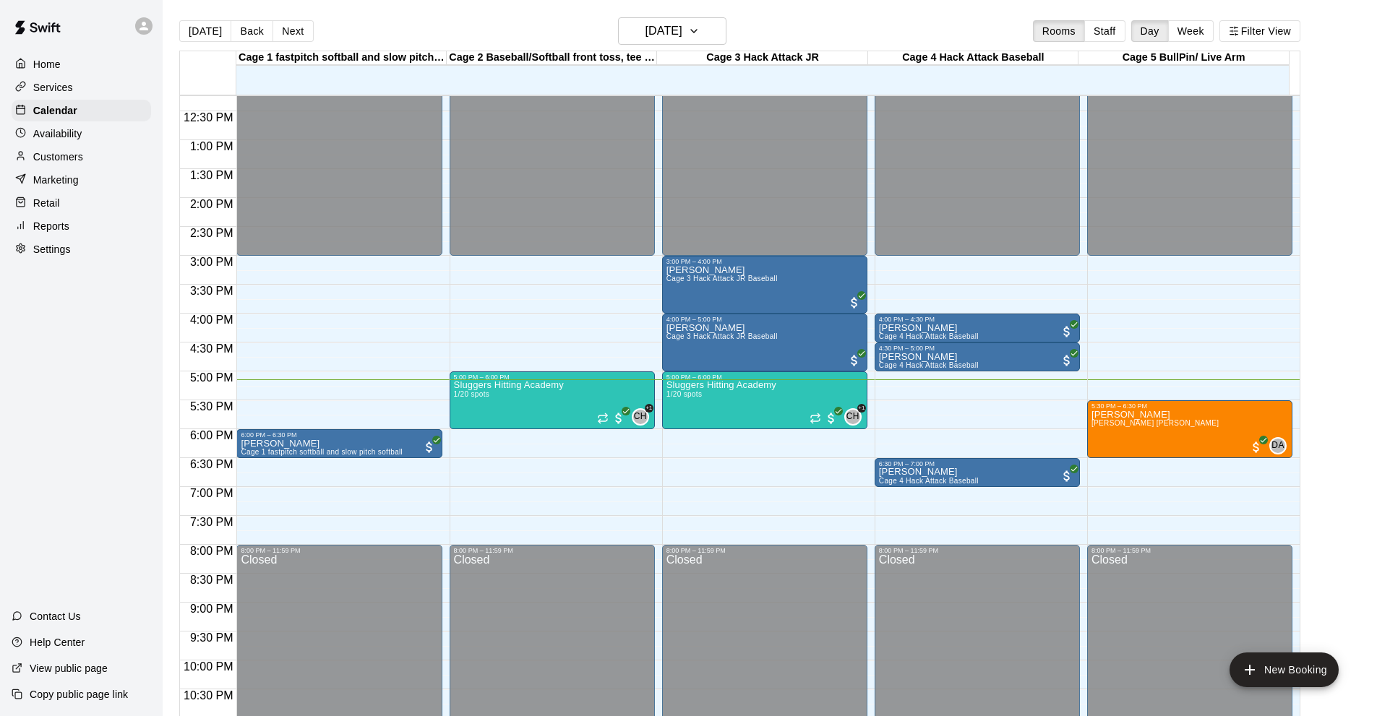
click at [94, 154] on div "Customers" at bounding box center [82, 157] width 140 height 22
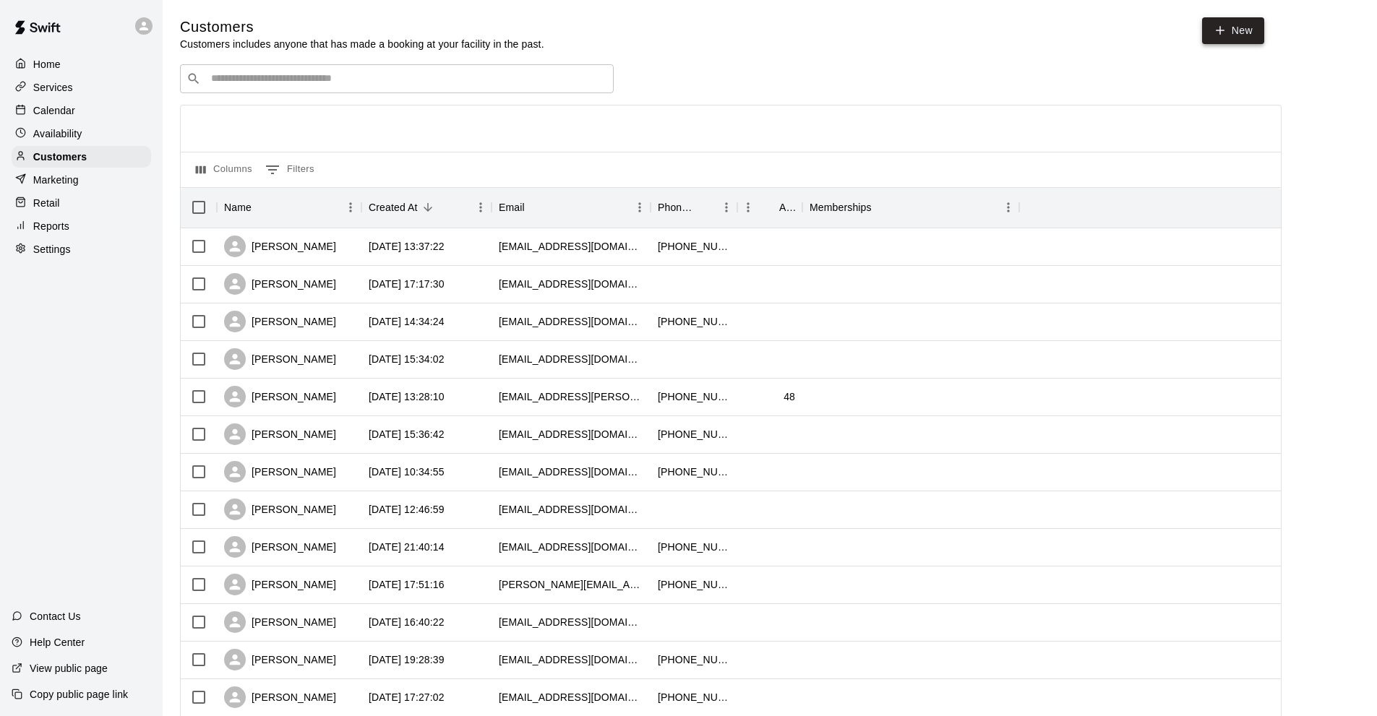
click at [1217, 29] on icon at bounding box center [1220, 30] width 13 height 13
select select "**"
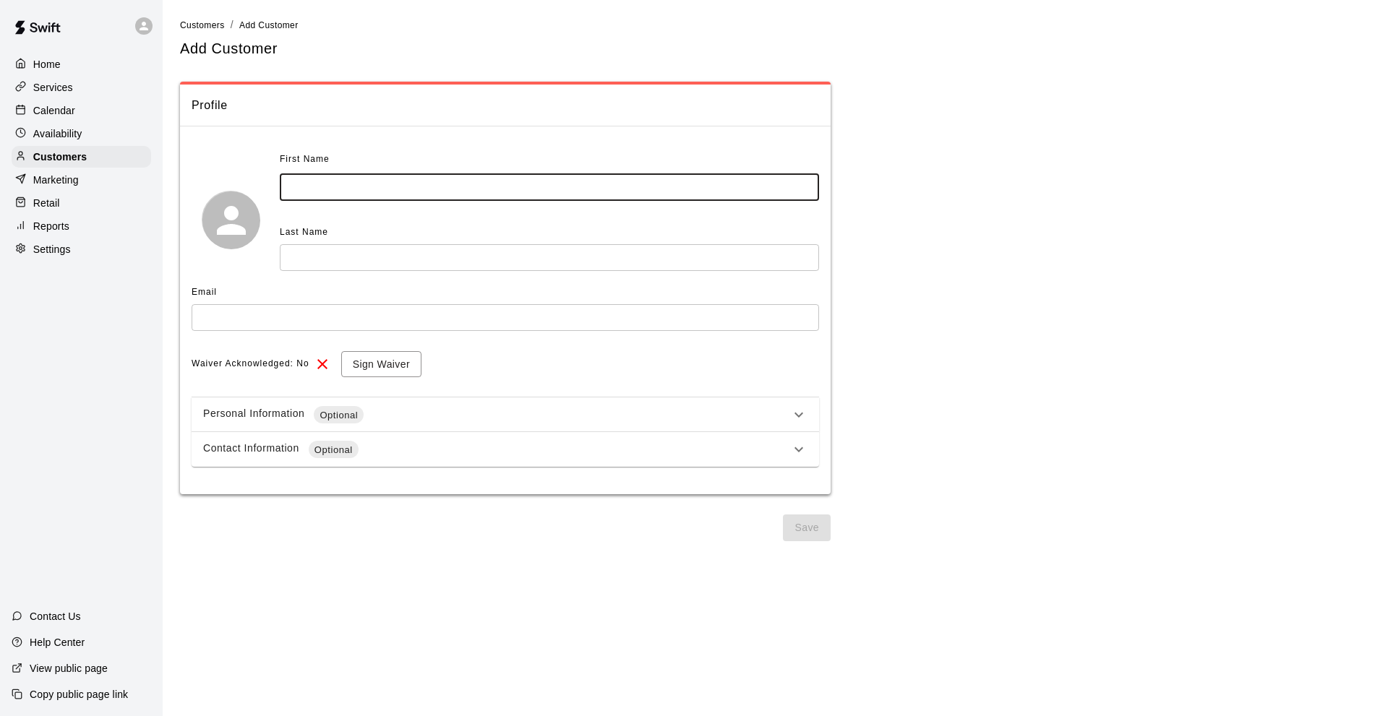
click at [337, 193] on input "text" at bounding box center [549, 187] width 539 height 27
type input "******"
click at [321, 261] on input "text" at bounding box center [549, 257] width 539 height 27
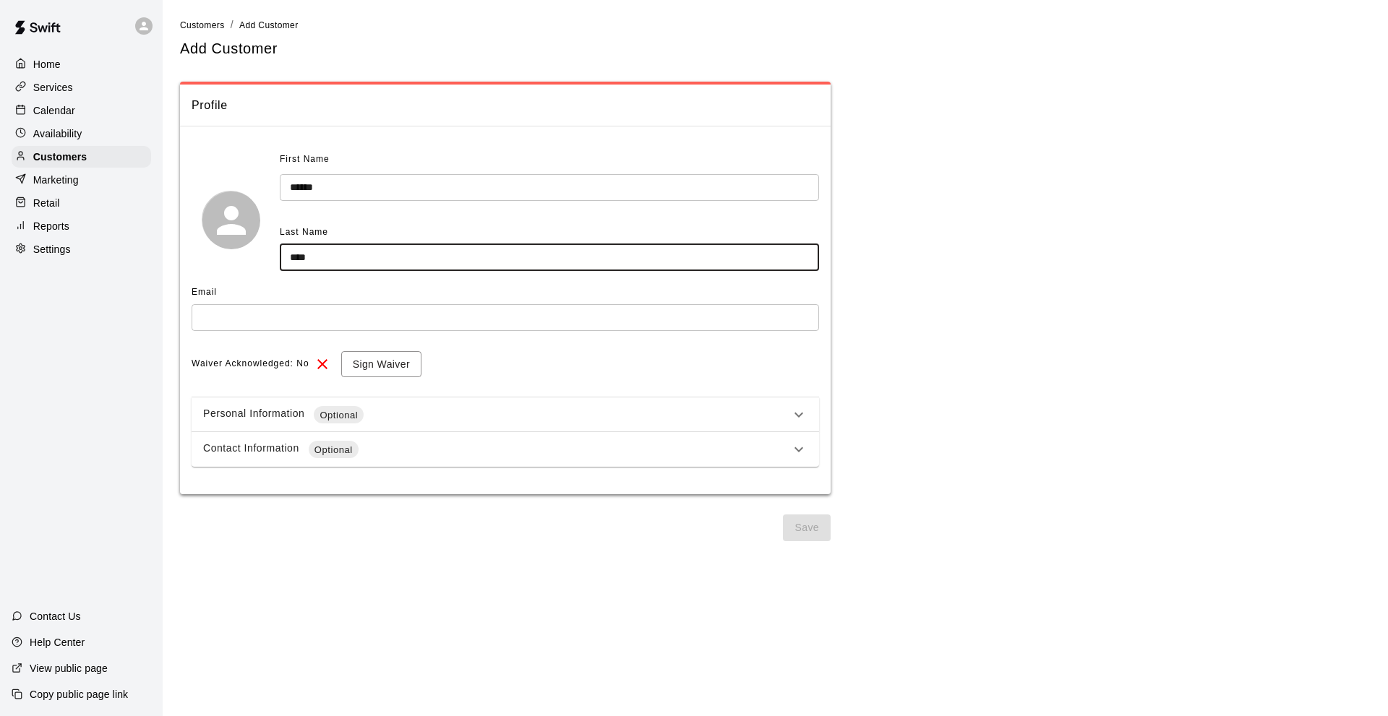
type input "****"
click at [288, 320] on input "text" at bounding box center [505, 317] width 627 height 27
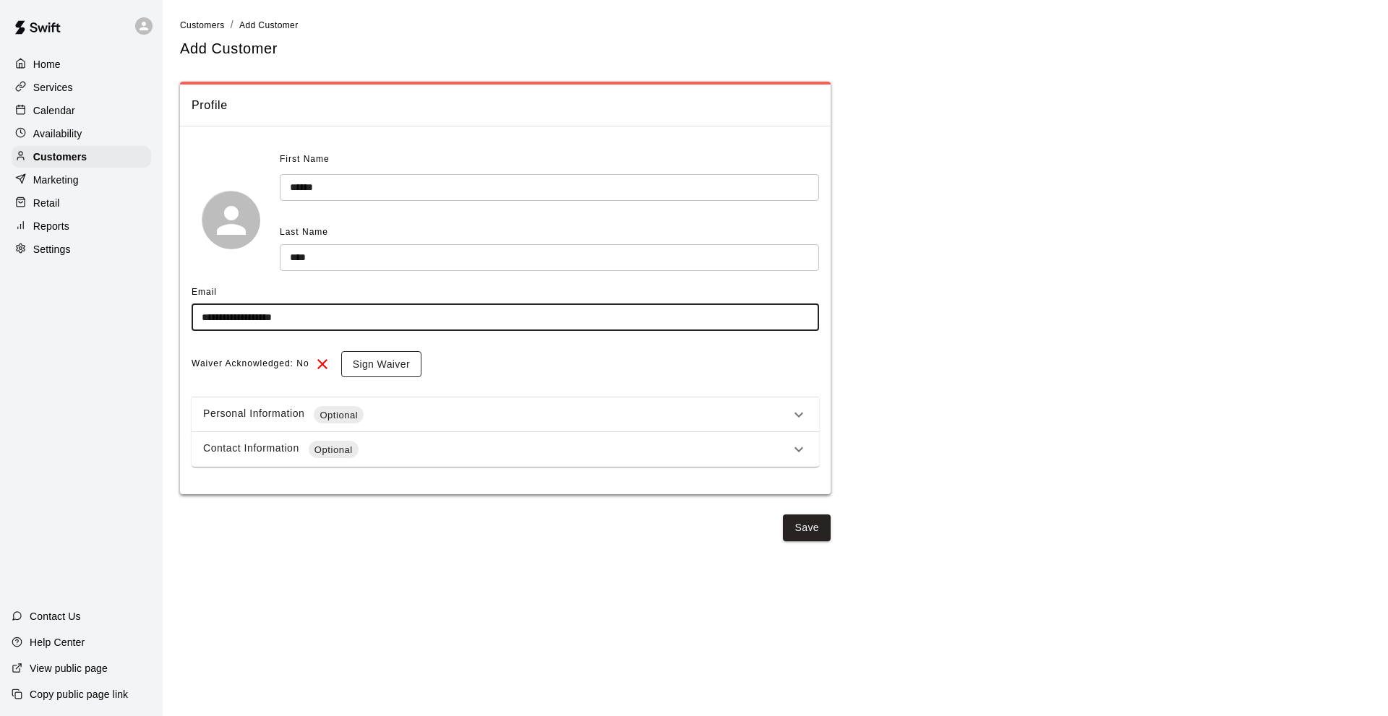
type input "**********"
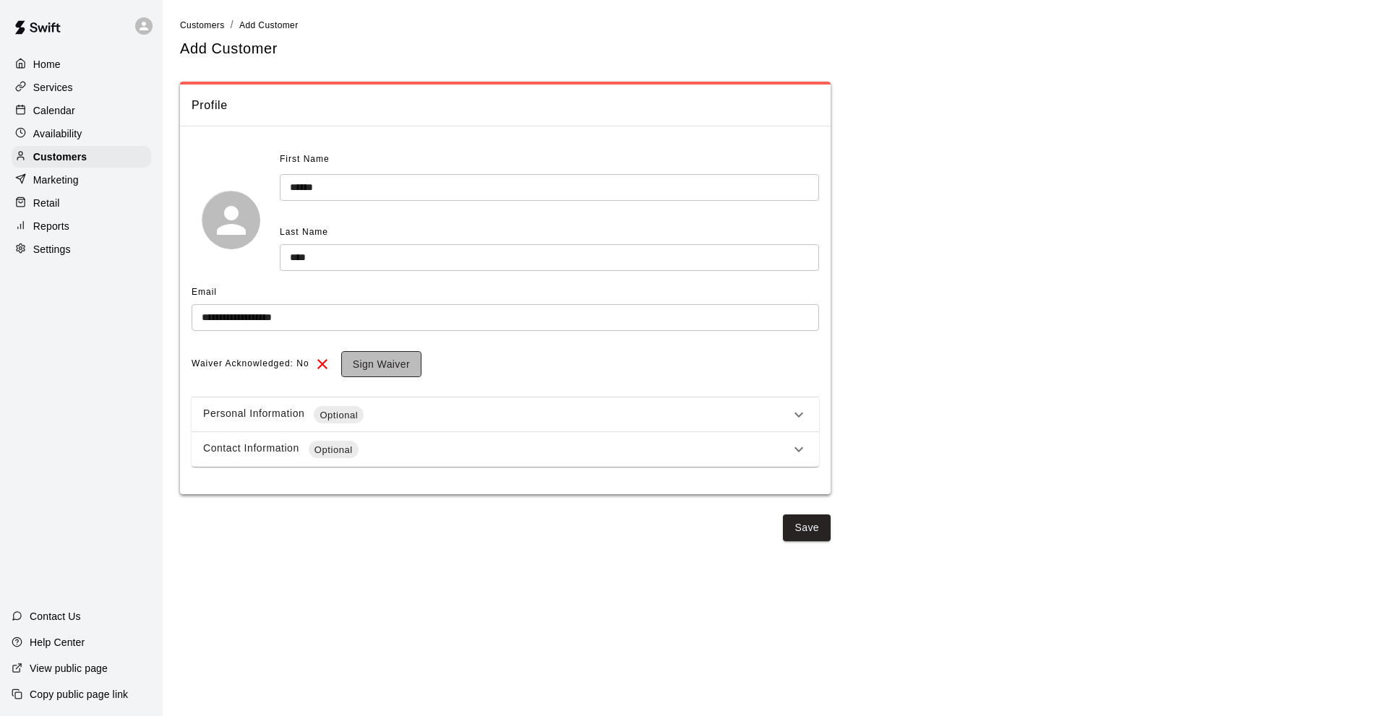
click at [390, 367] on button "Sign Waiver" at bounding box center [381, 364] width 80 height 27
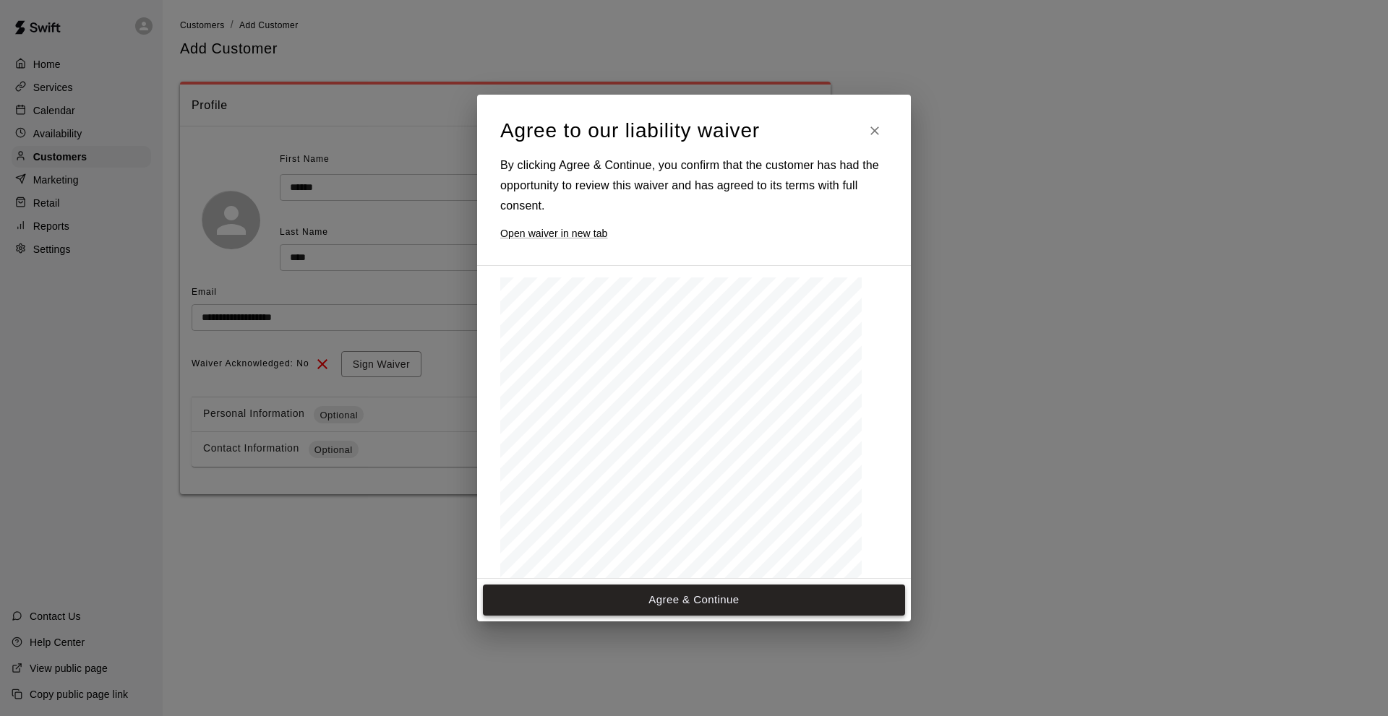
click at [716, 607] on button "Agree & Continue" at bounding box center [694, 600] width 422 height 30
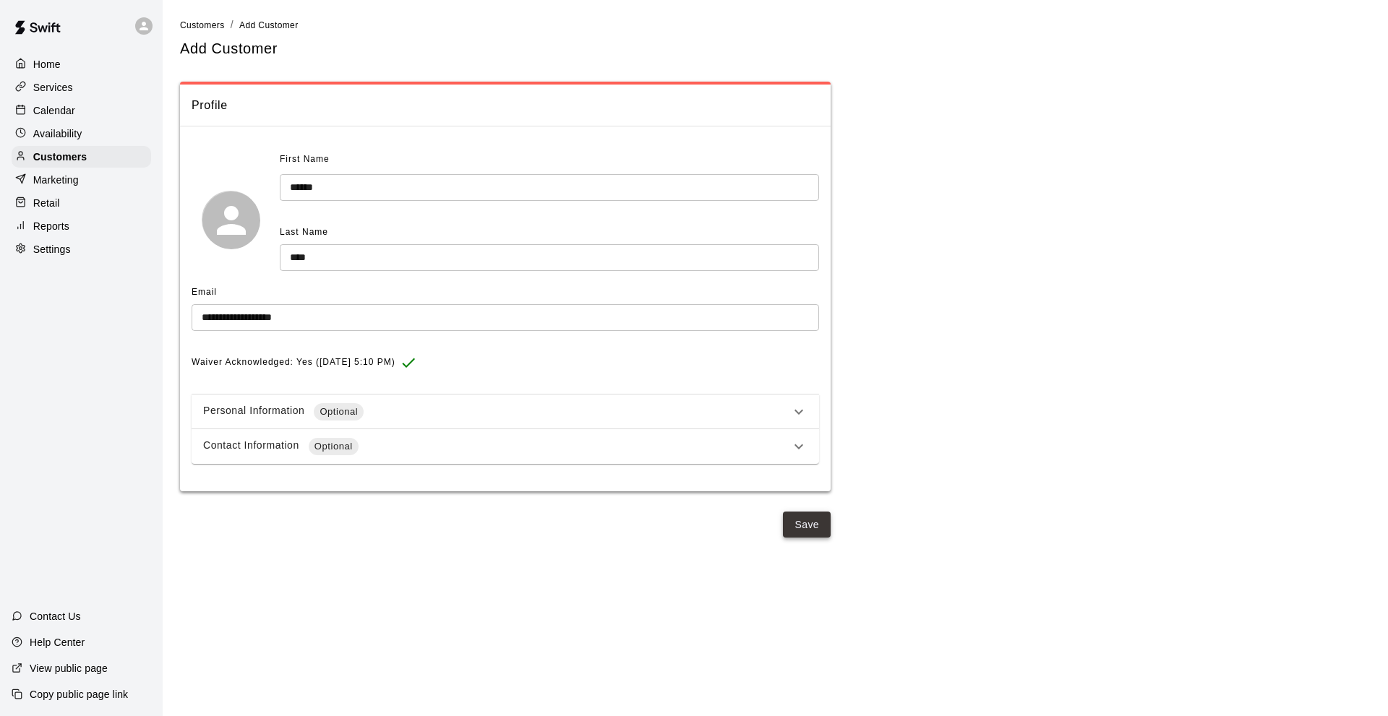
click at [798, 522] on button "Save" at bounding box center [807, 525] width 48 height 27
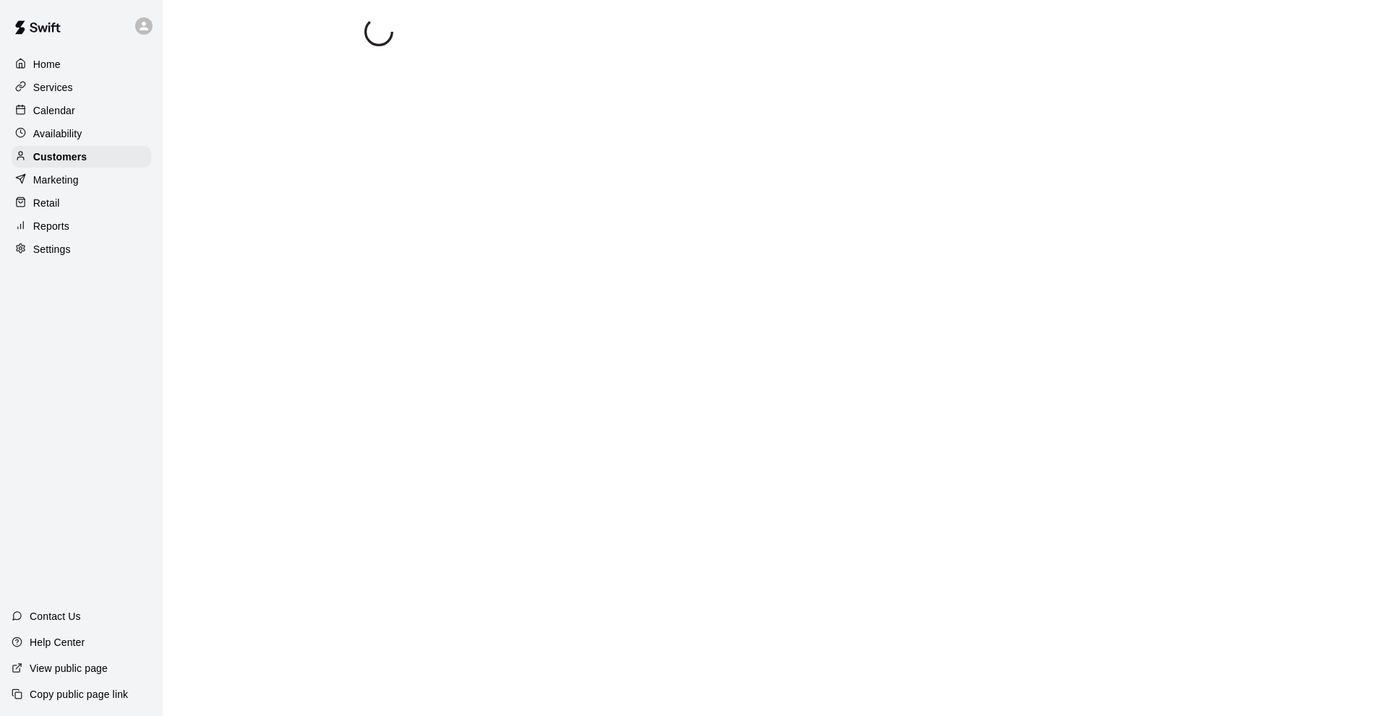
select select "**"
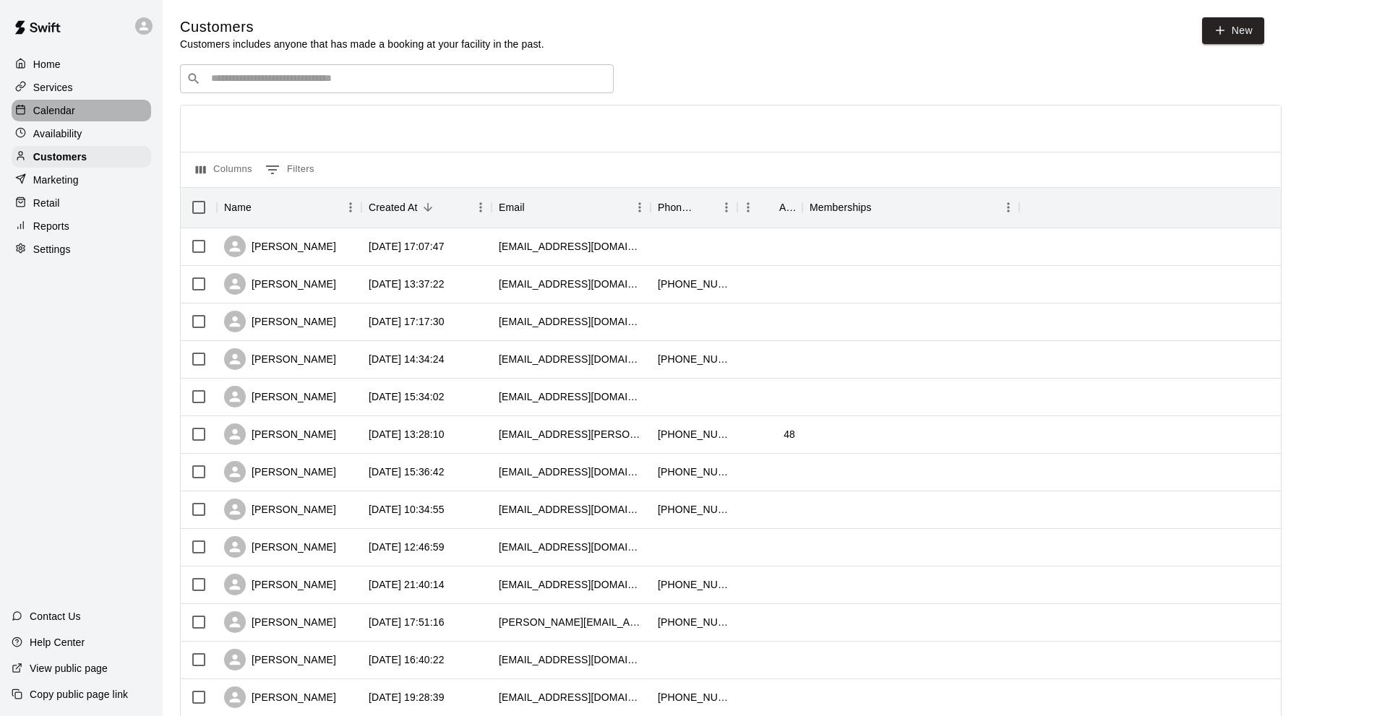
click at [73, 112] on p "Calendar" at bounding box center [54, 110] width 42 height 14
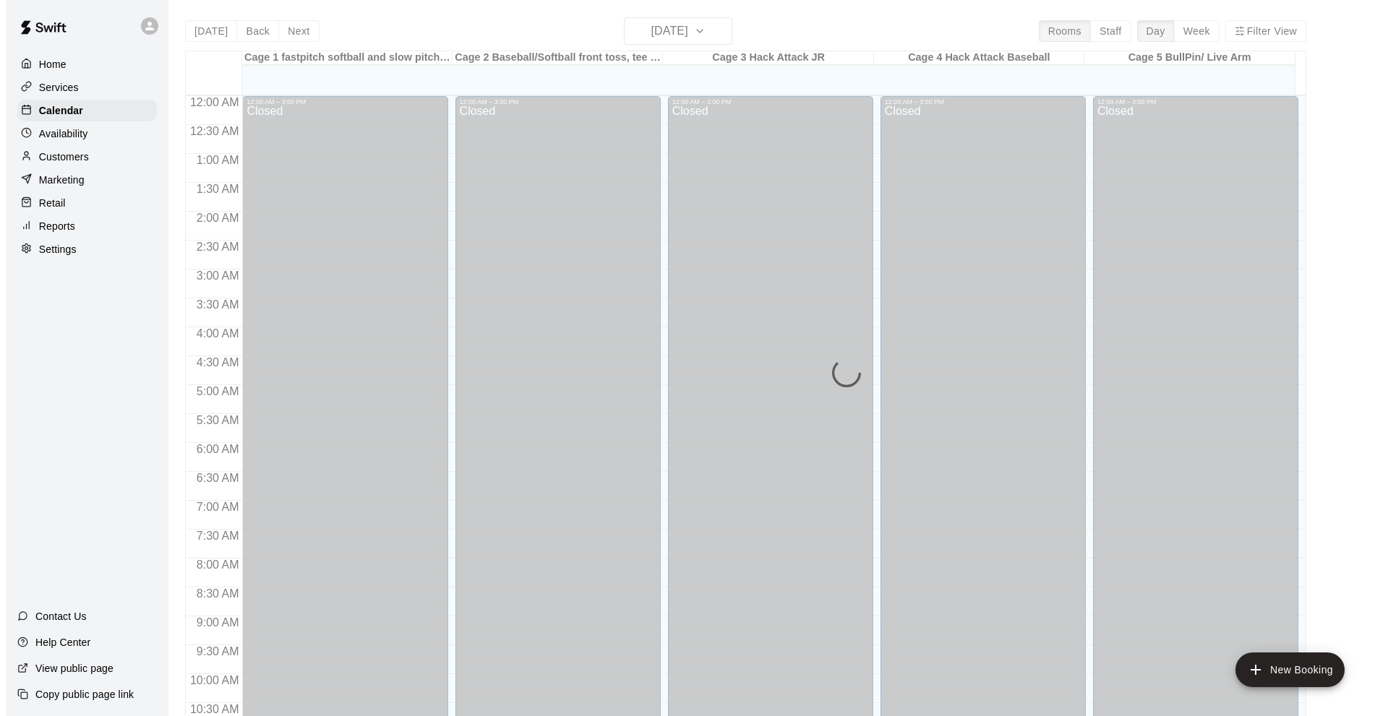
scroll to position [708, 0]
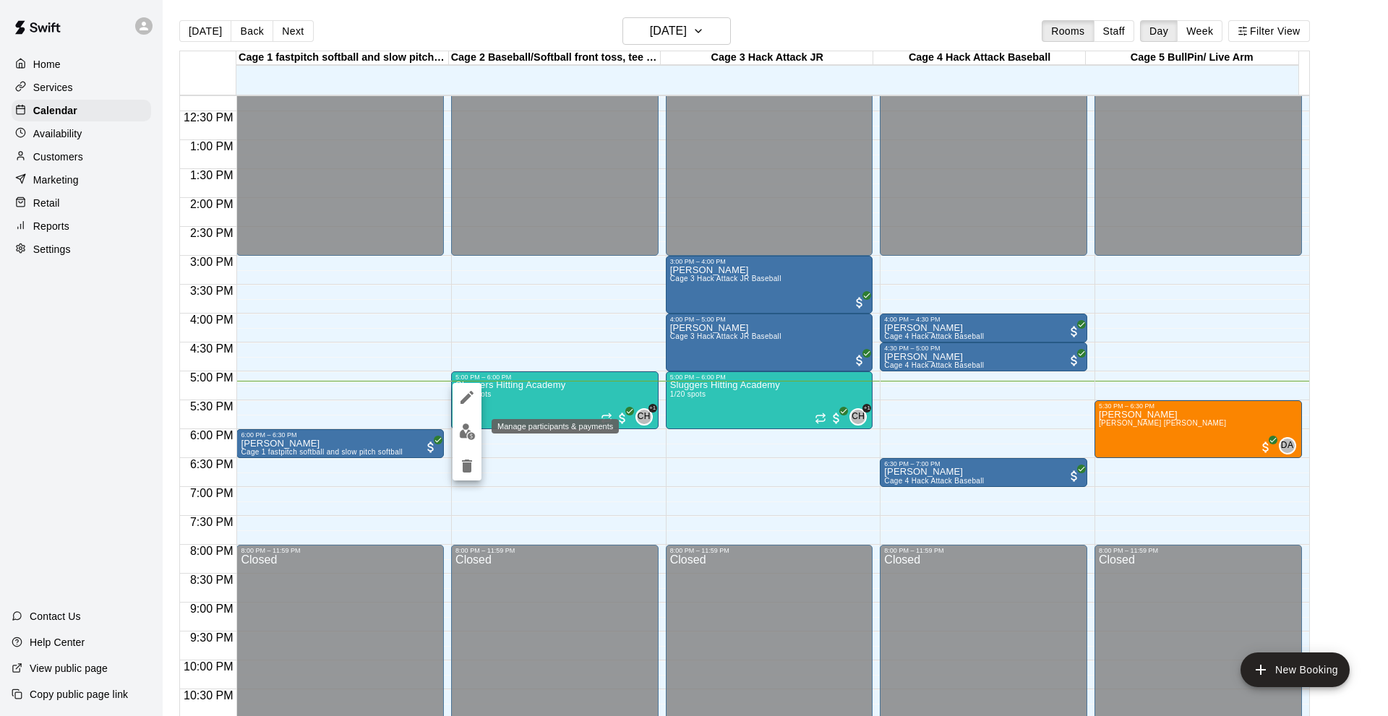
click at [474, 438] on img "edit" at bounding box center [467, 432] width 17 height 17
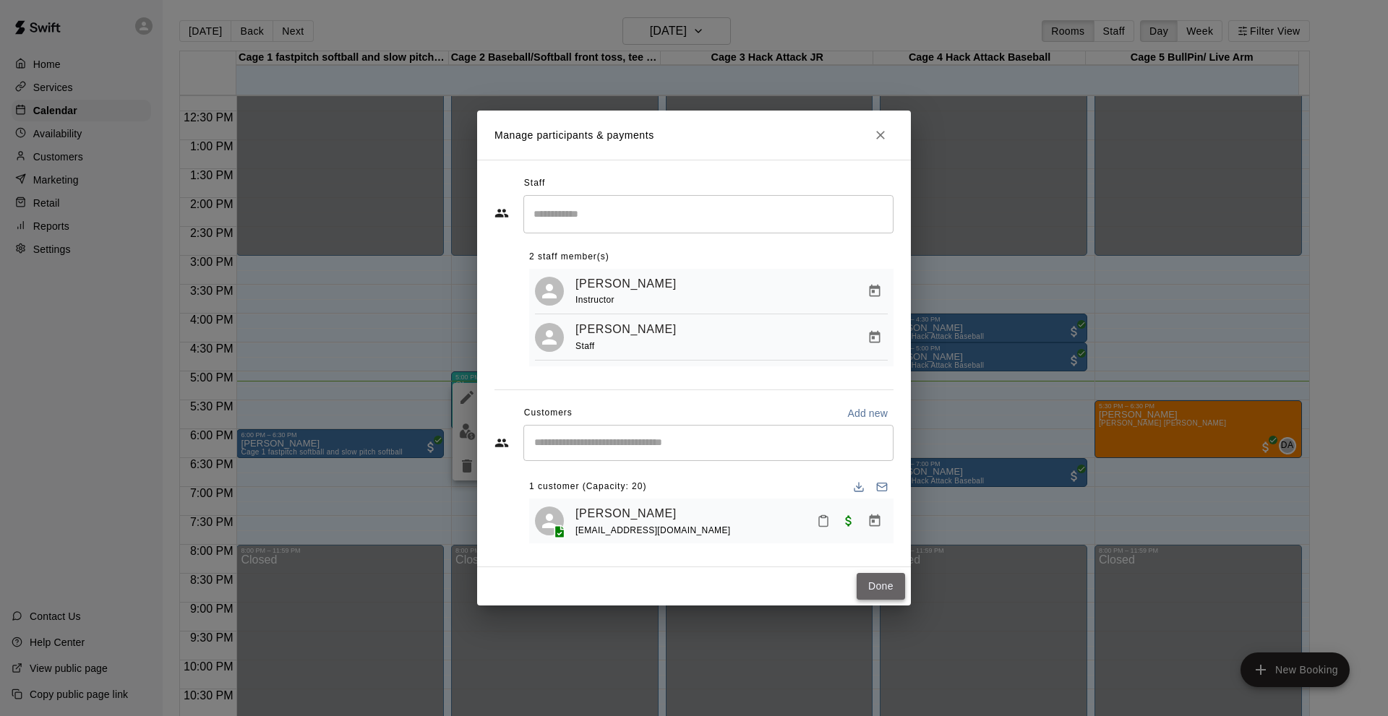
click at [891, 592] on button "Done" at bounding box center [881, 586] width 48 height 27
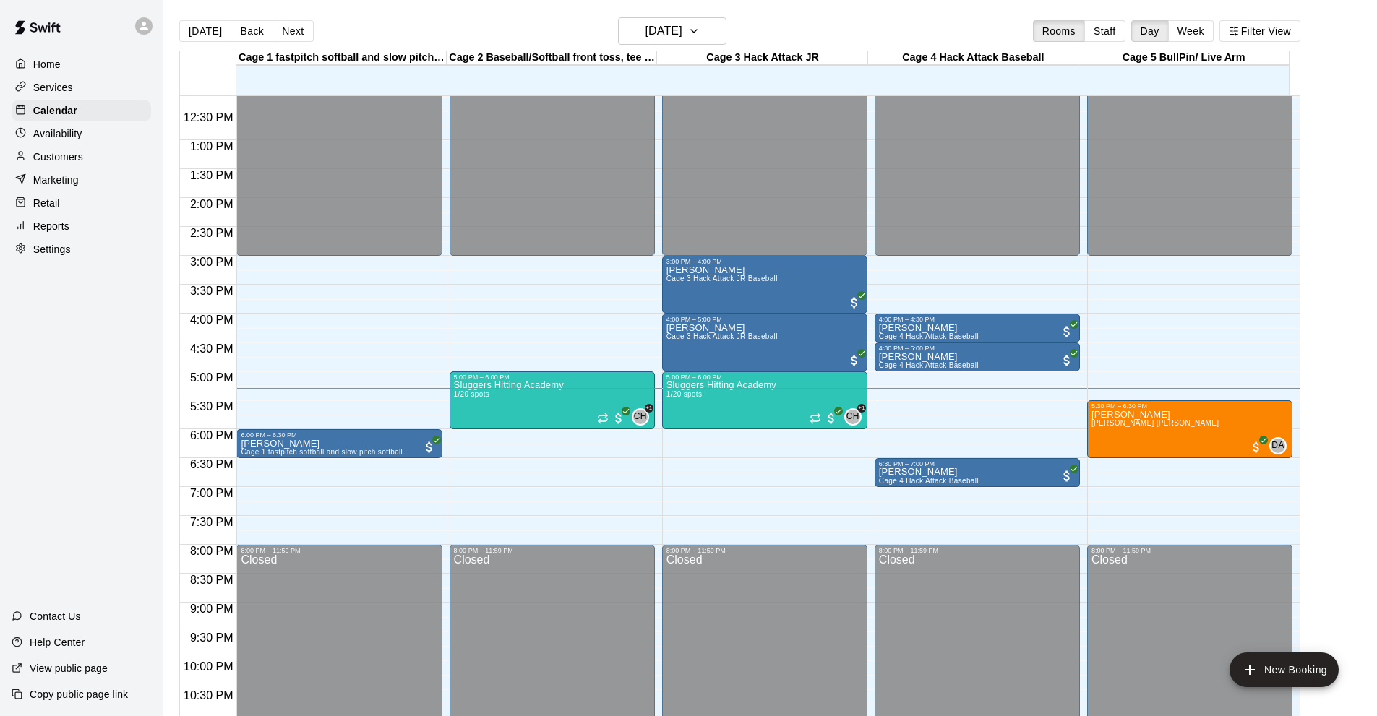
click at [66, 158] on p "Customers" at bounding box center [58, 157] width 50 height 14
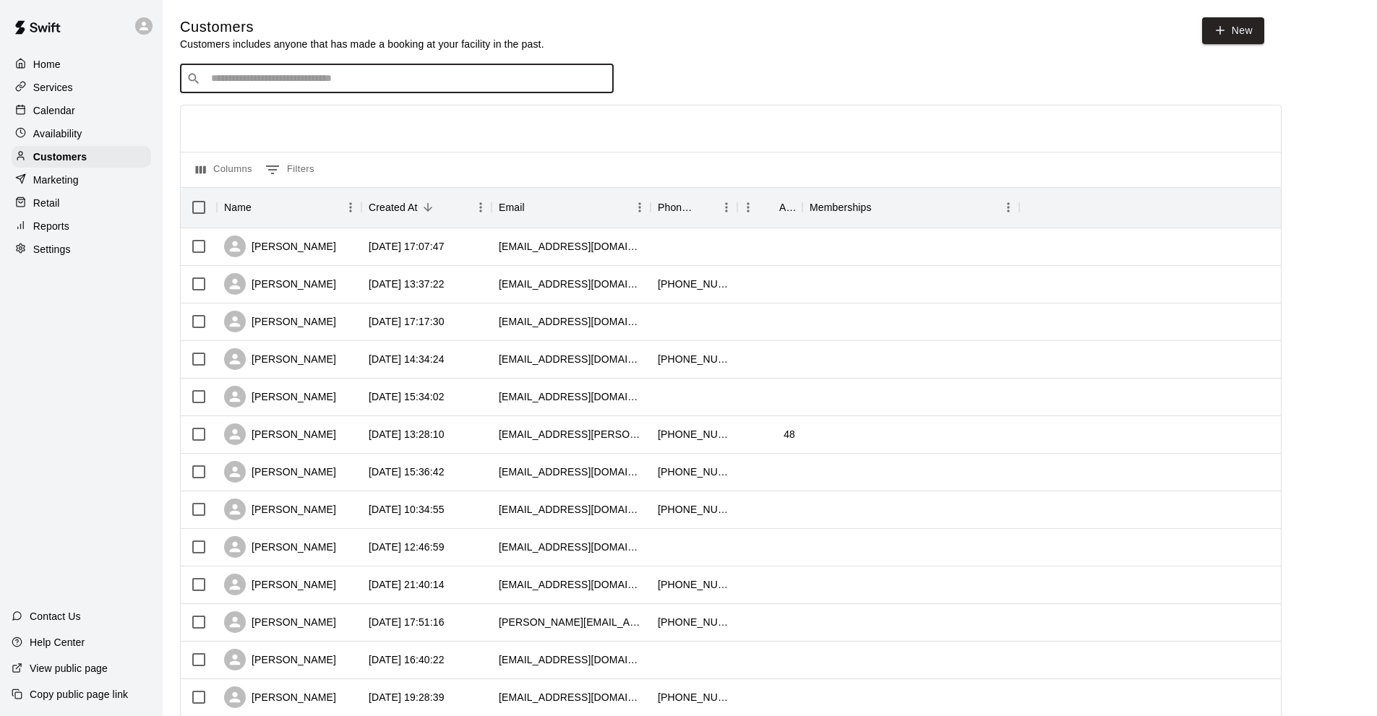
click at [273, 79] on input "Search customers by name or email" at bounding box center [407, 79] width 400 height 14
type input "*"
type input "*****"
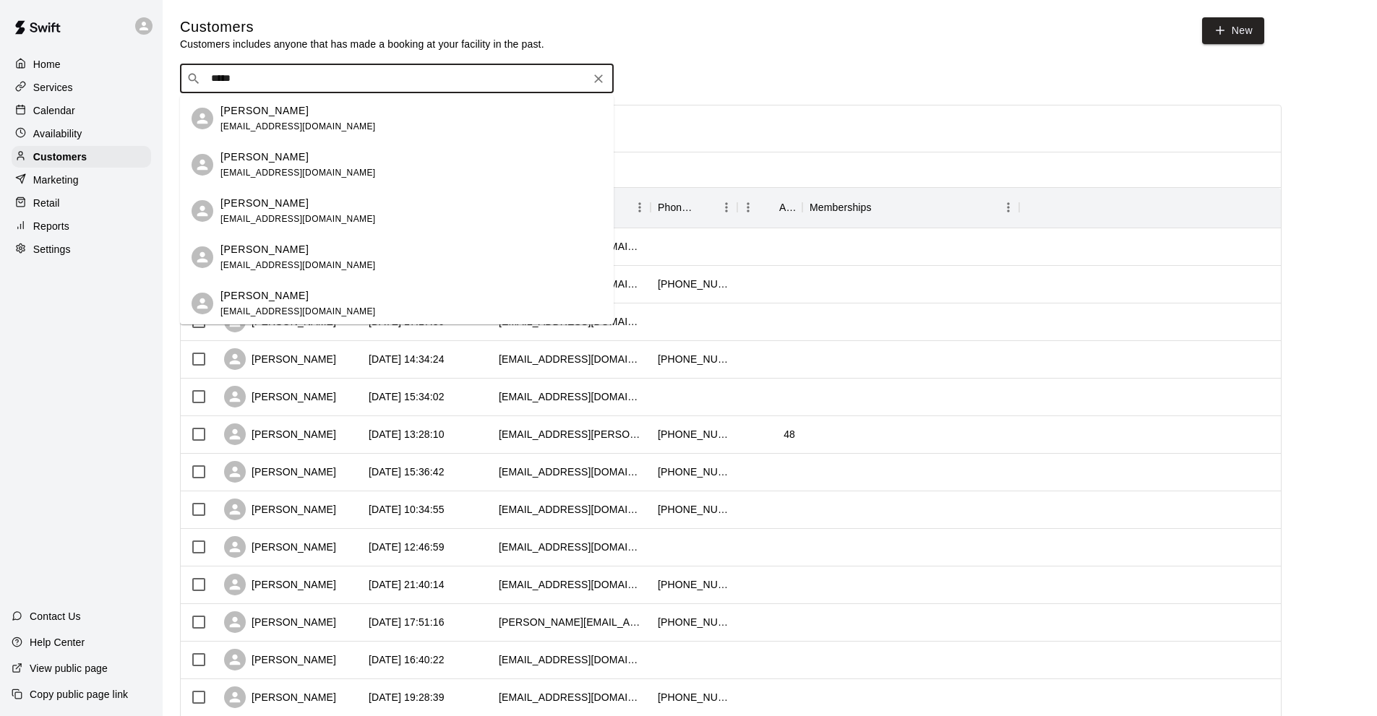
click at [262, 247] on p "[PERSON_NAME]" at bounding box center [264, 249] width 88 height 15
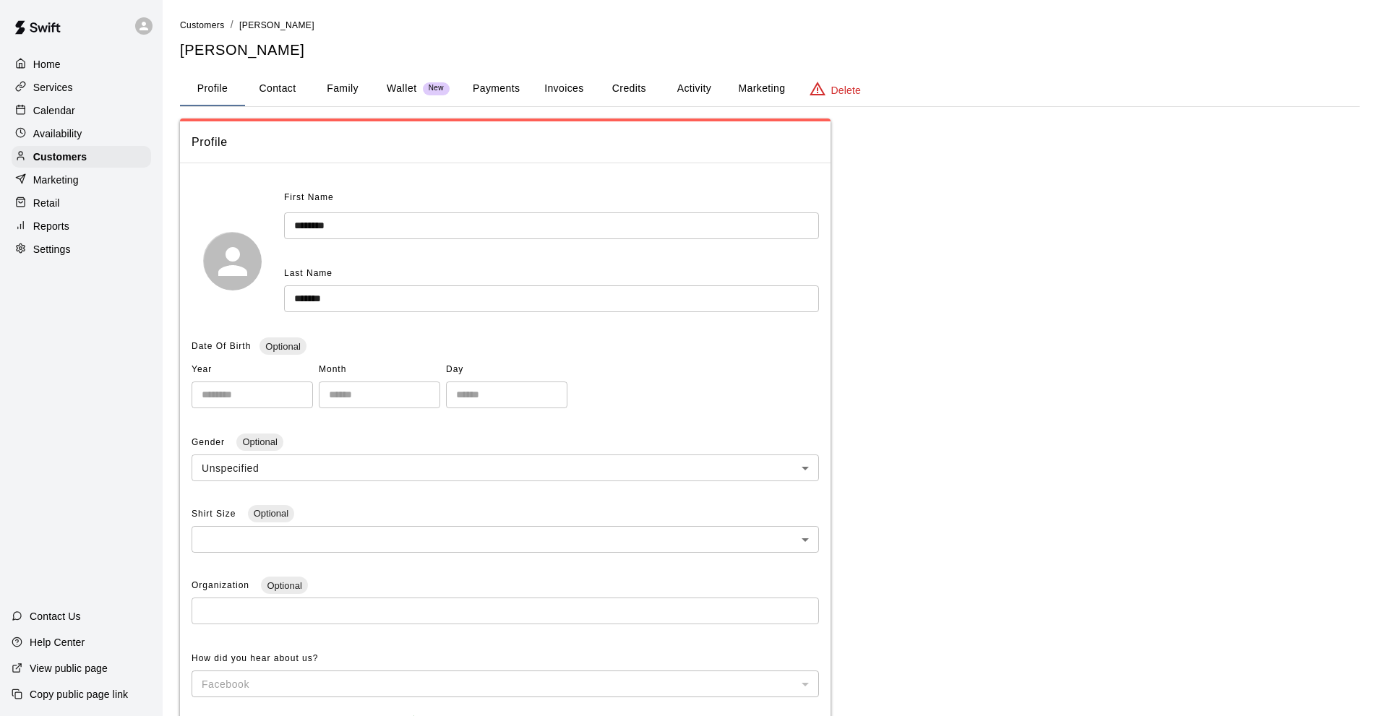
click at [492, 92] on button "Payments" at bounding box center [496, 89] width 70 height 35
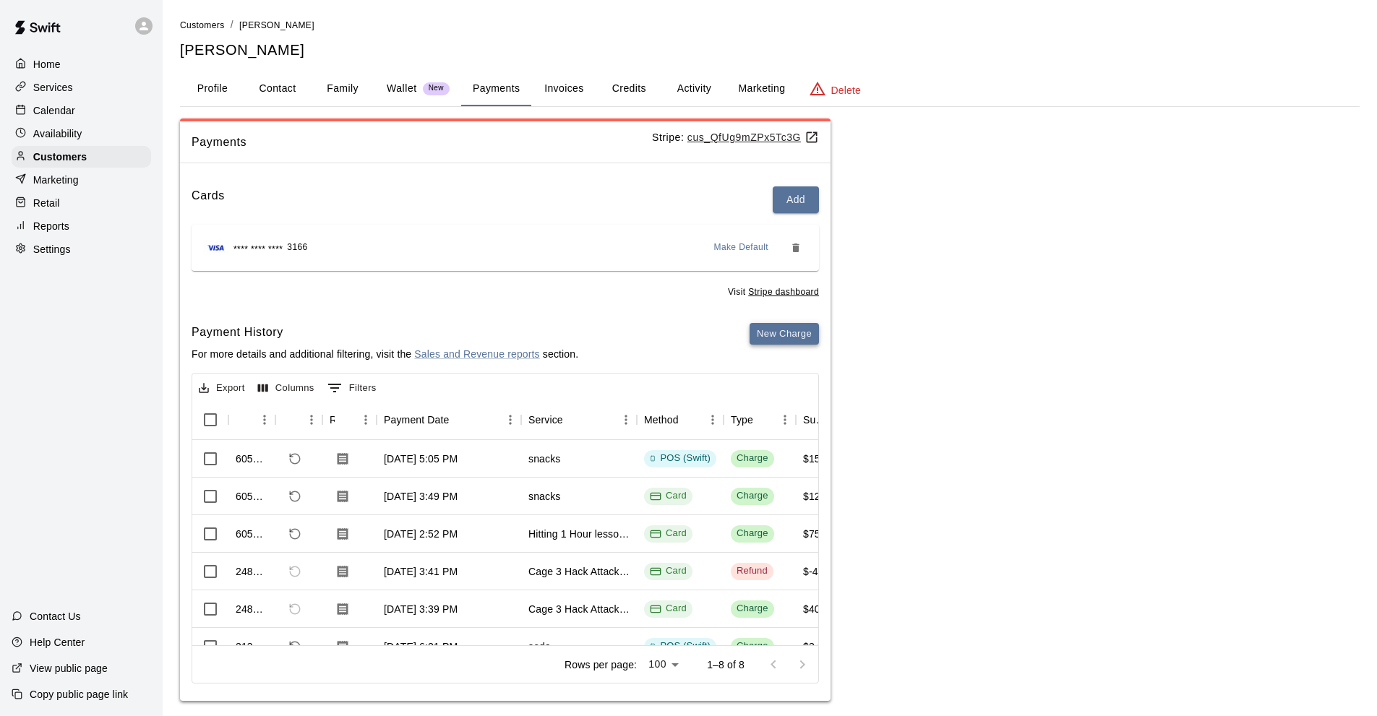
click at [795, 339] on button "New Charge" at bounding box center [784, 334] width 69 height 22
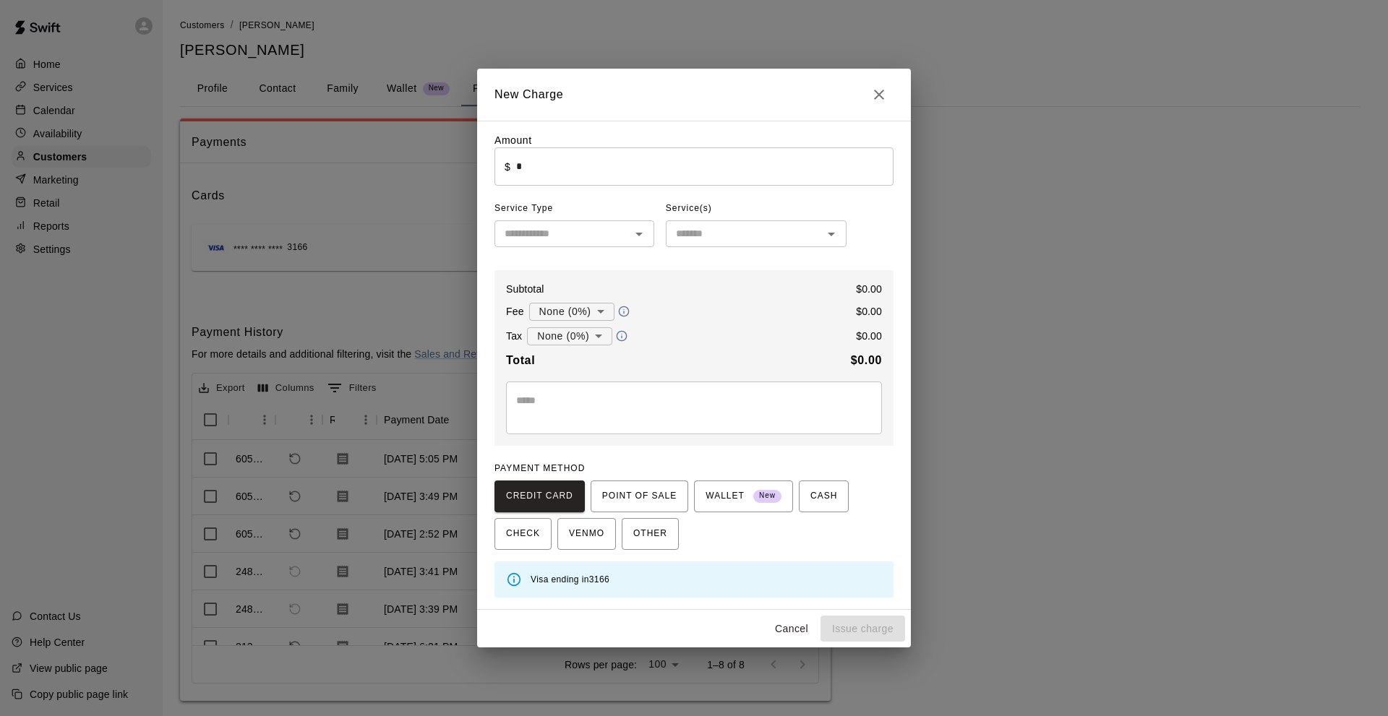
click at [572, 158] on input "*" at bounding box center [704, 166] width 377 height 38
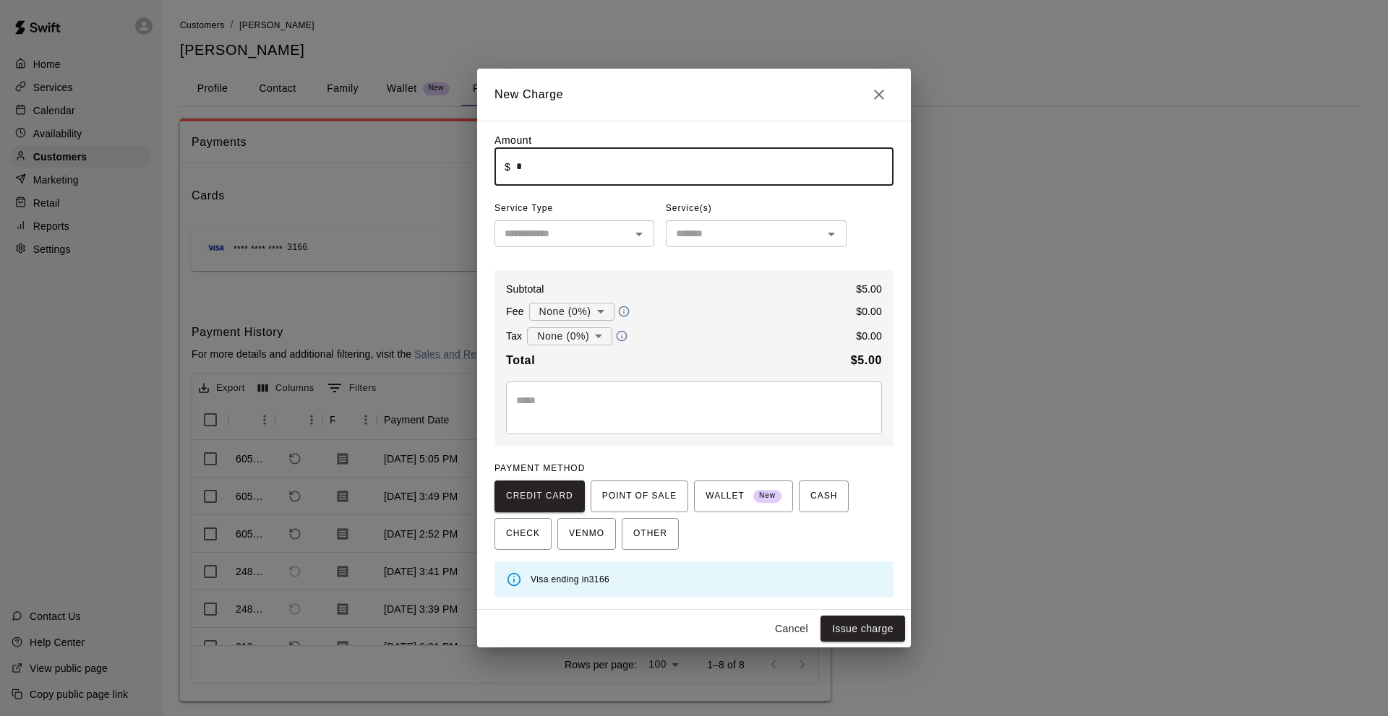
click at [533, 239] on input "text" at bounding box center [562, 234] width 127 height 18
type input "****"
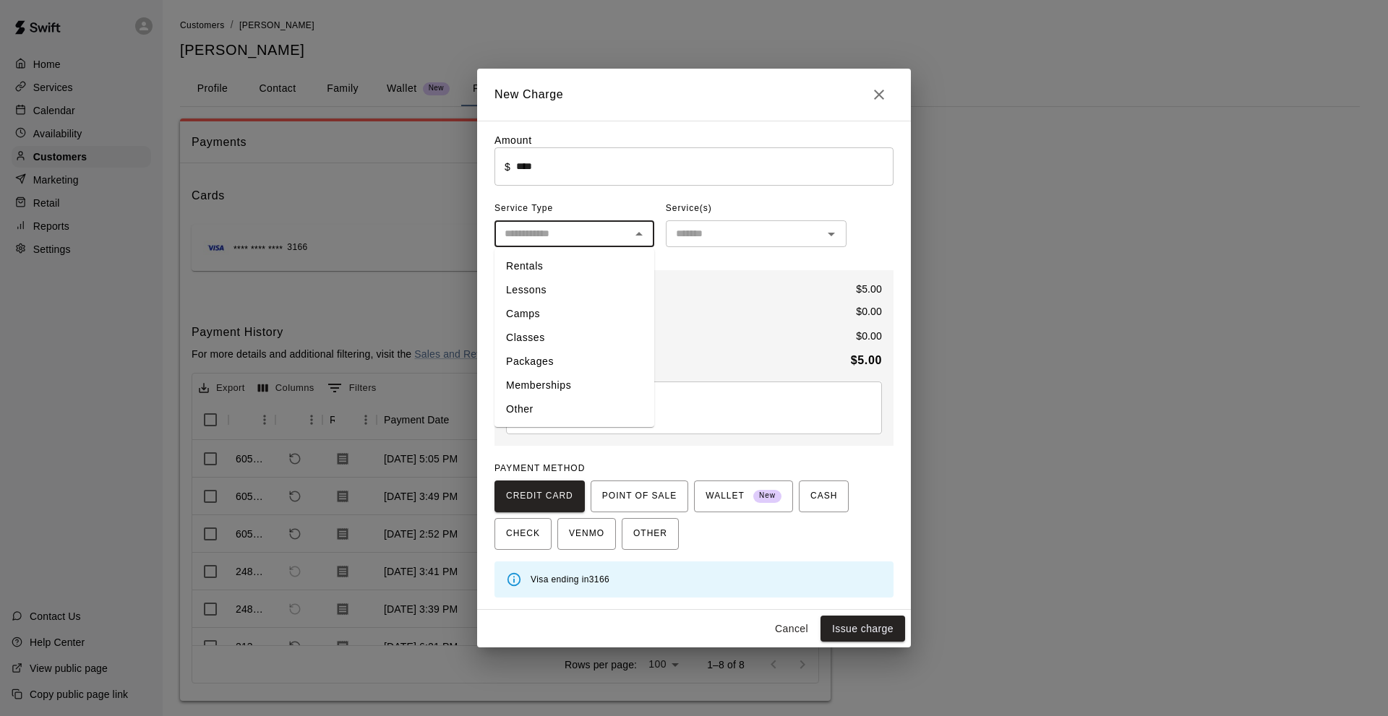
click at [547, 403] on li "Other" at bounding box center [574, 410] width 160 height 24
type input "*****"
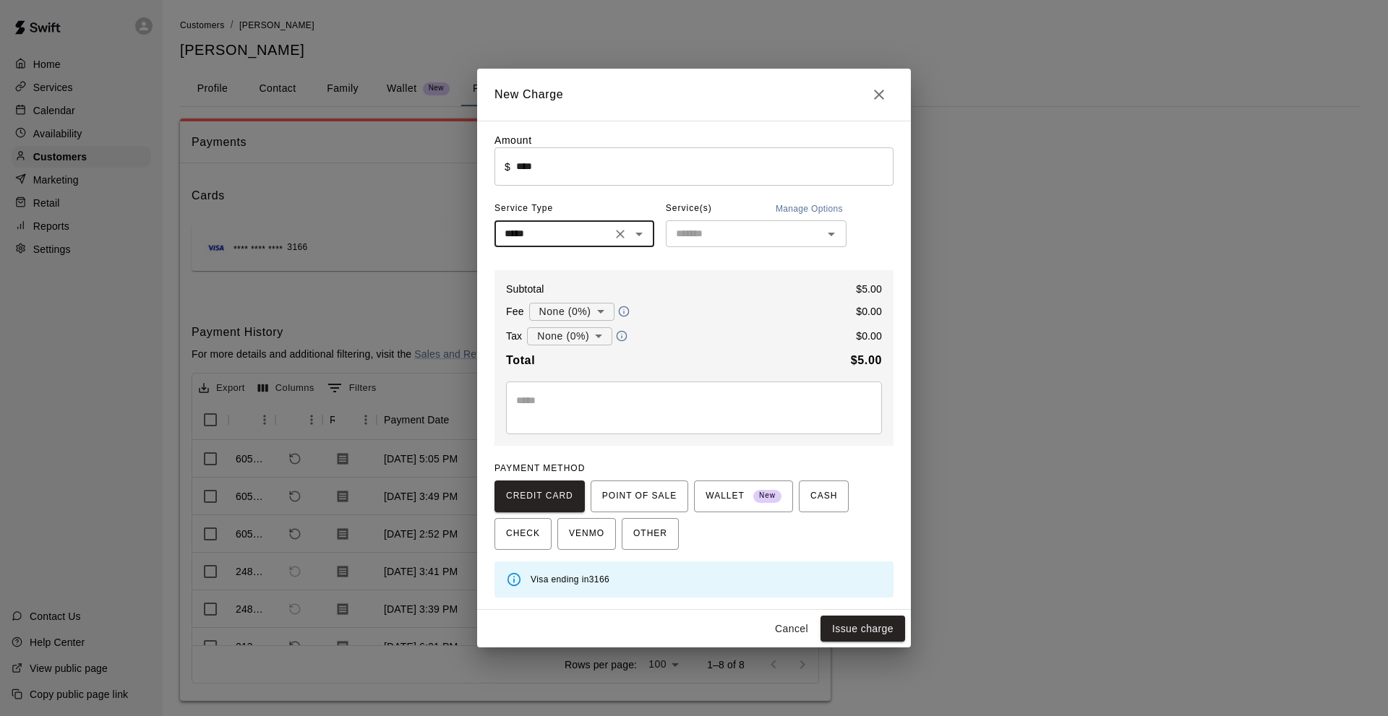
click at [690, 236] on input "text" at bounding box center [744, 234] width 148 height 18
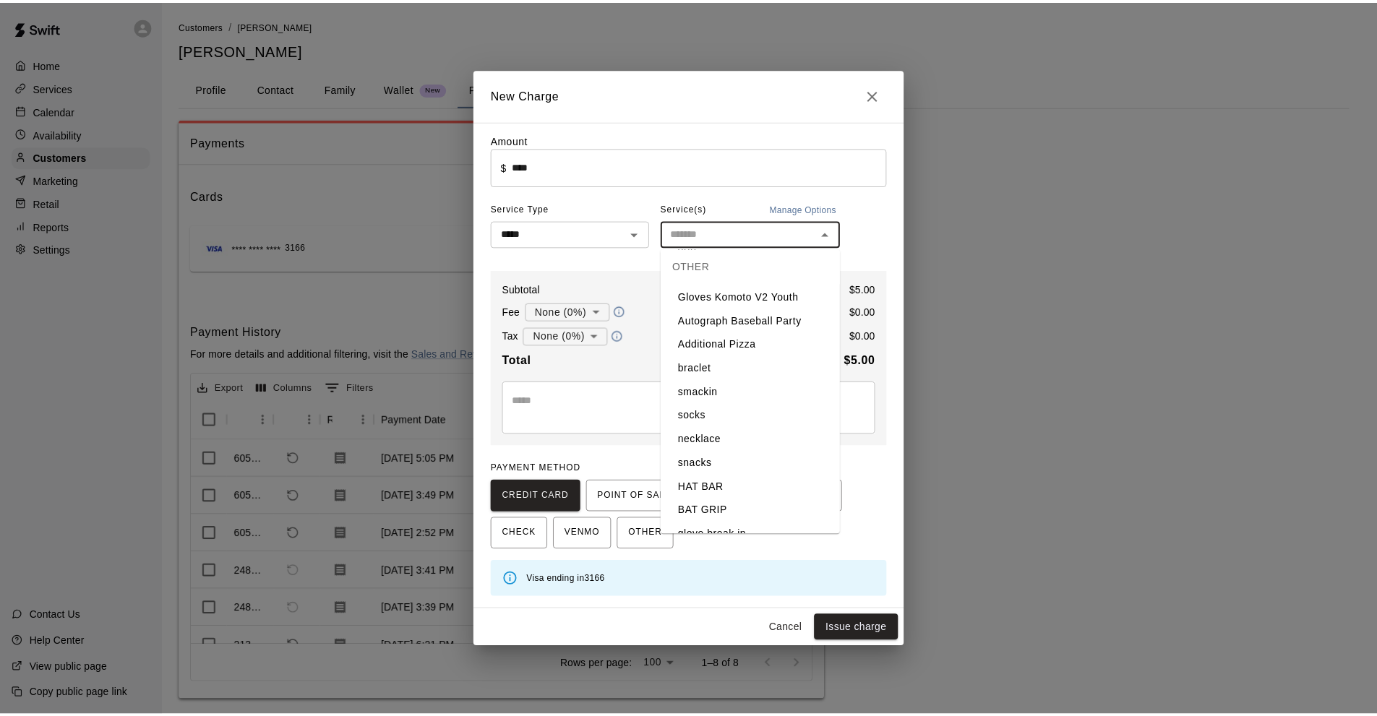
scroll to position [578, 0]
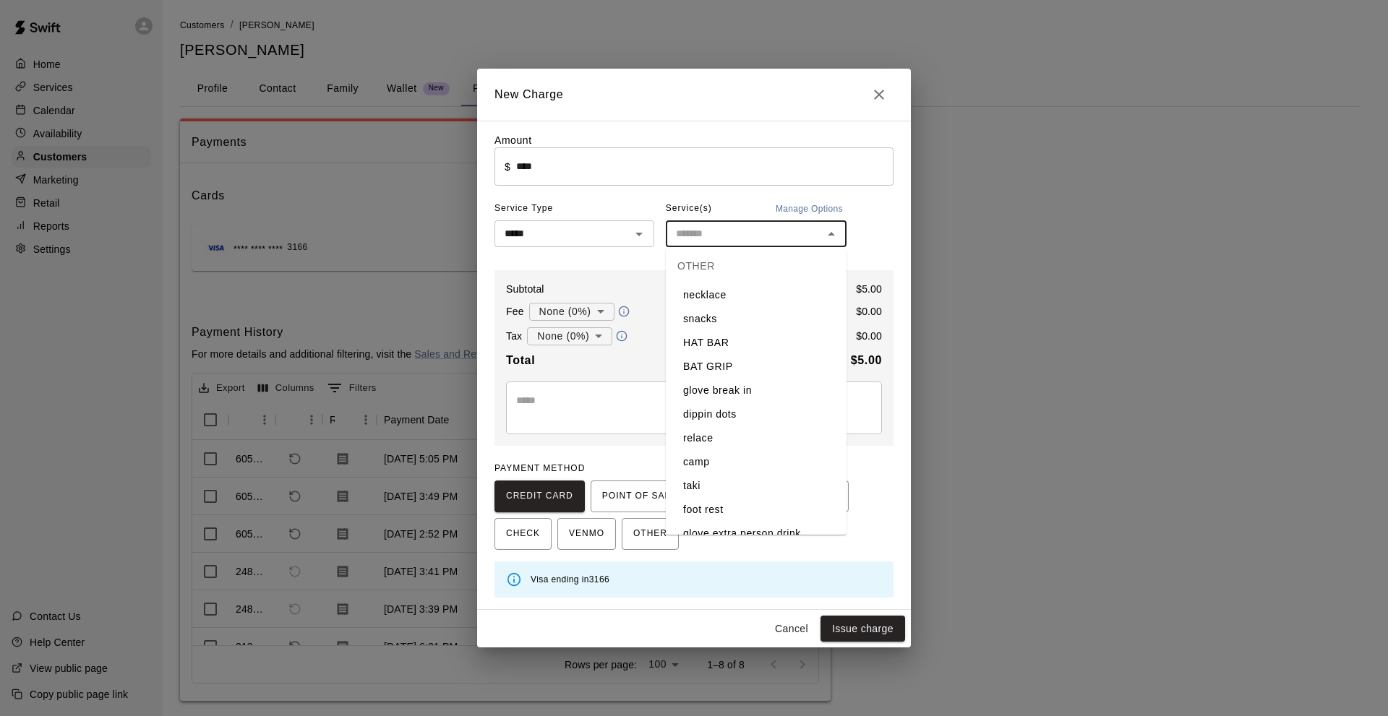
click at [750, 413] on li "dippin dots" at bounding box center [756, 415] width 181 height 24
type input "**********"
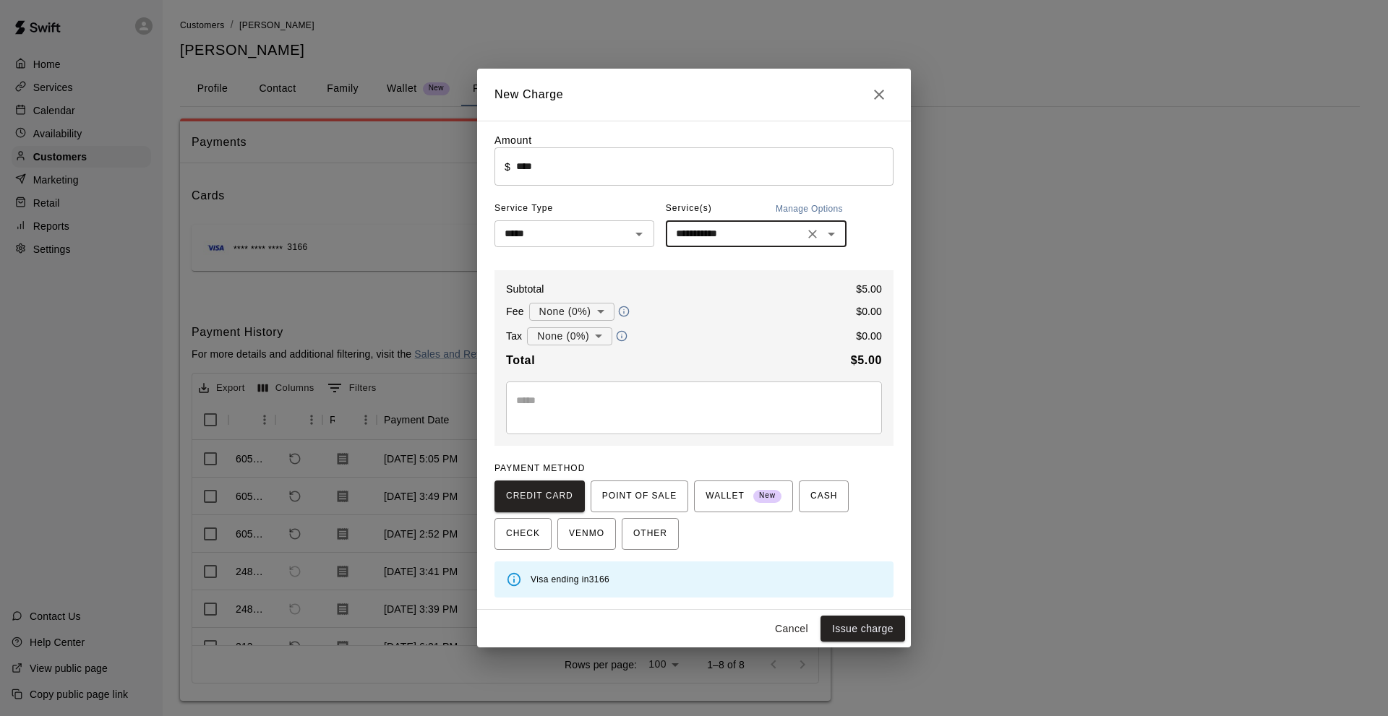
click at [591, 342] on body "Home Services Calendar Availability Customers Marketing Retail Reports Settings…" at bounding box center [694, 365] width 1388 height 730
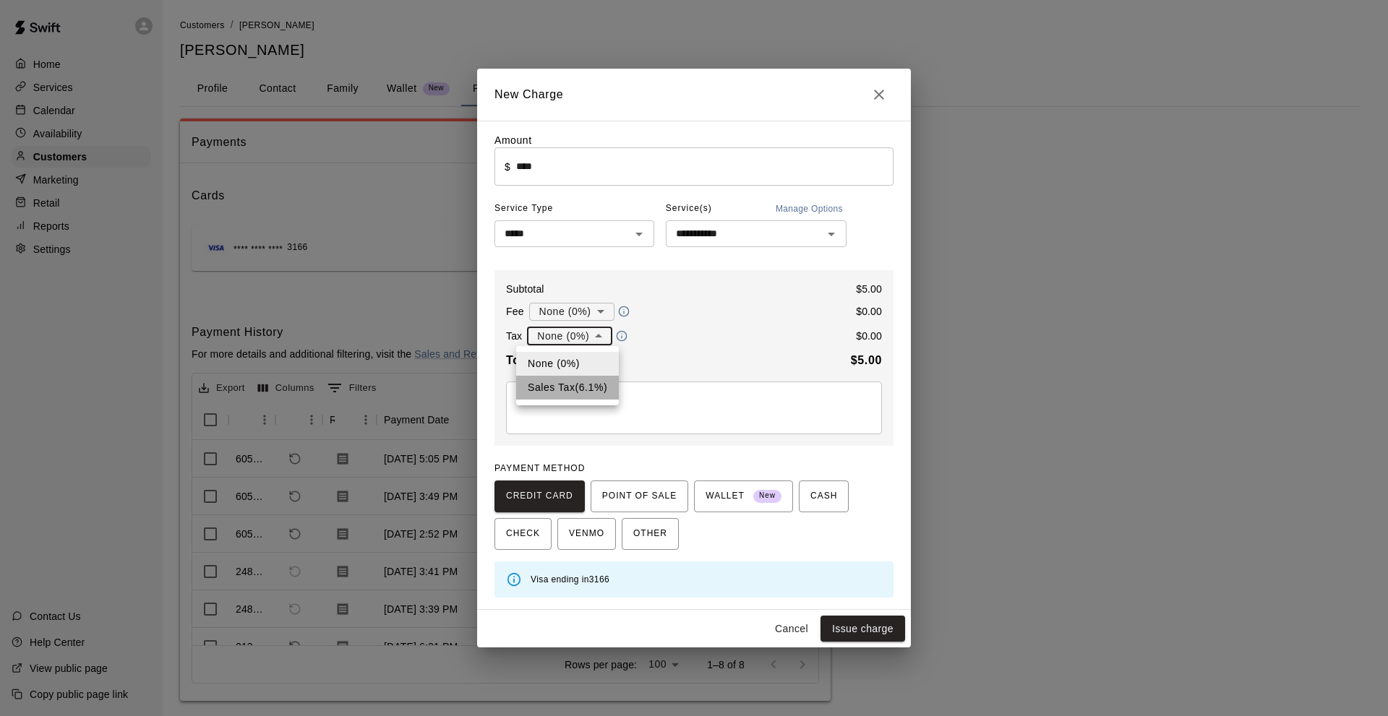
click at [589, 382] on li "Sales Tax ( 6.1 %)" at bounding box center [567, 388] width 103 height 24
type input "**********"
click at [781, 552] on div "**********" at bounding box center [693, 365] width 399 height 465
click at [888, 635] on button "Issue charge" at bounding box center [862, 629] width 85 height 27
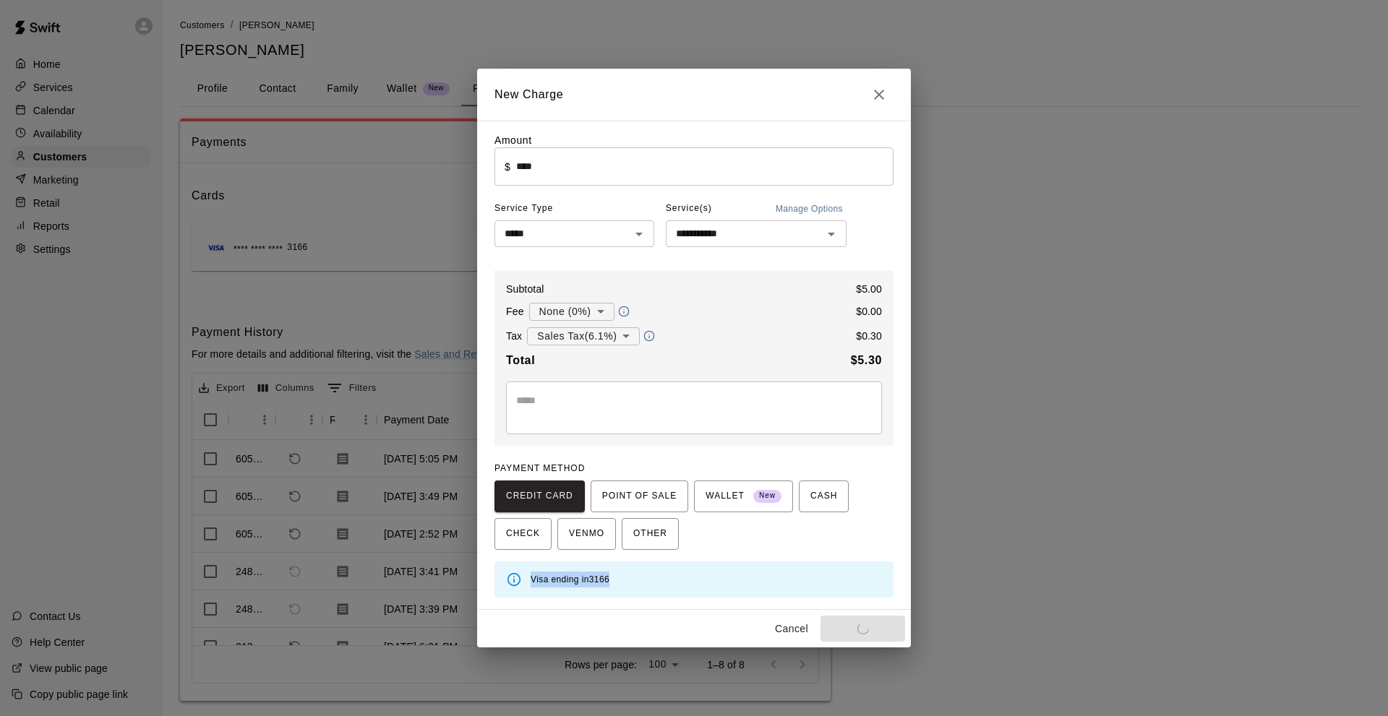
type input "*"
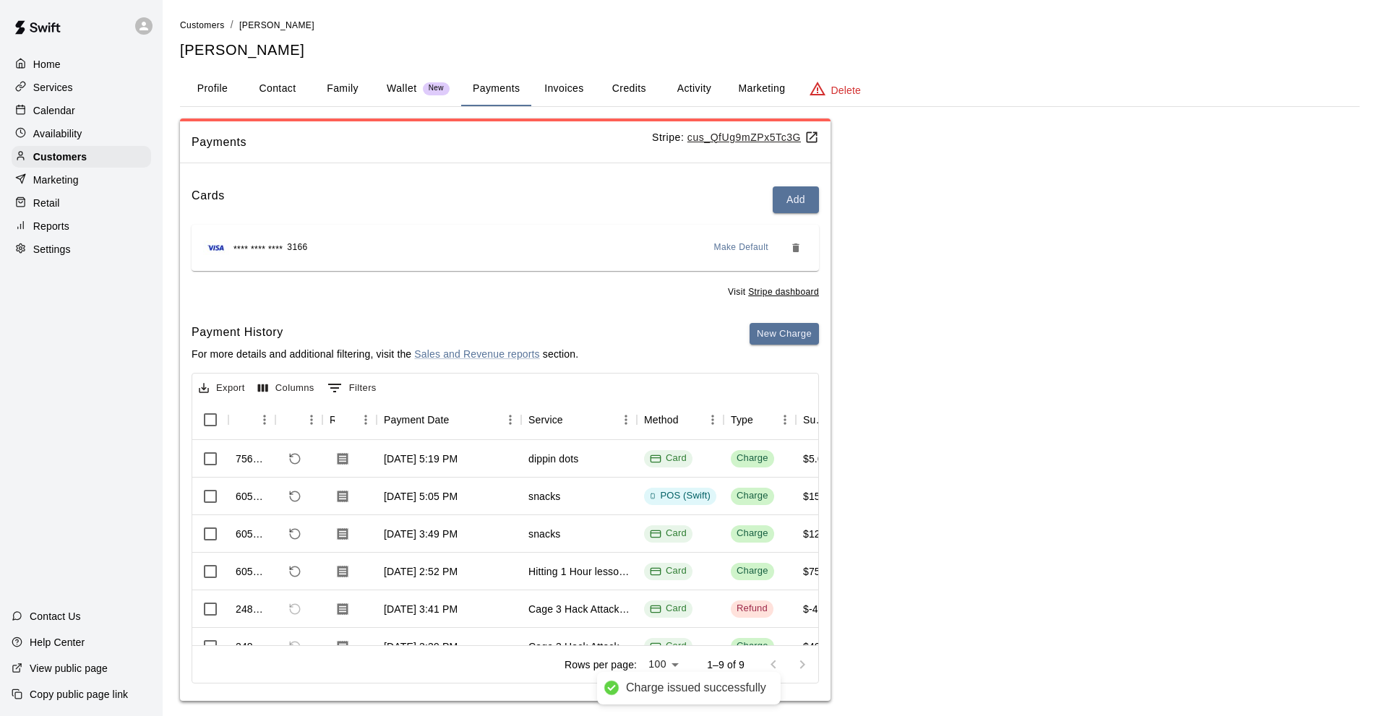
drag, startPoint x: 955, startPoint y: 458, endPoint x: 964, endPoint y: 452, distance: 10.4
click at [958, 453] on div "Payments Stripe: cus_QfUg9mZPx5Tc3G Cards Add **** **** **** 3166 Make Default …" at bounding box center [770, 410] width 1180 height 583
click at [84, 113] on div "Calendar" at bounding box center [82, 111] width 140 height 22
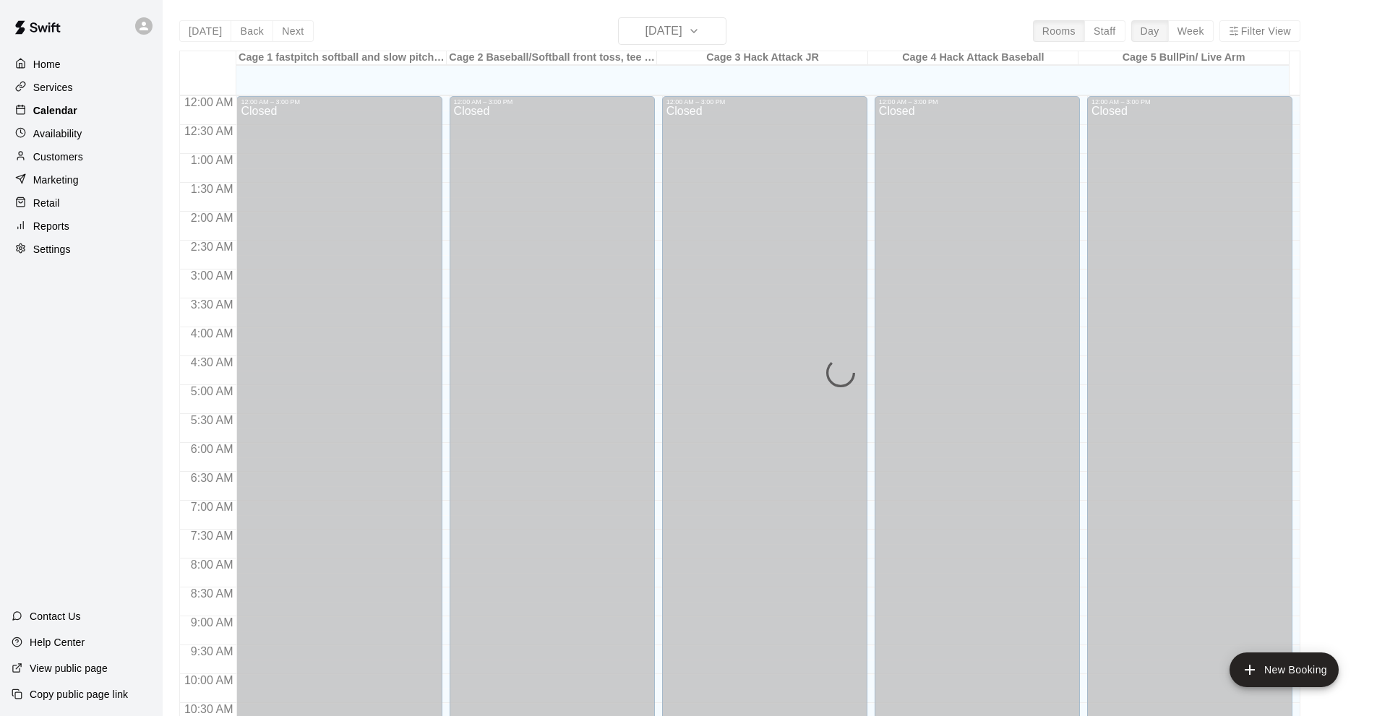
scroll to position [708, 0]
